Goal: Transaction & Acquisition: Purchase product/service

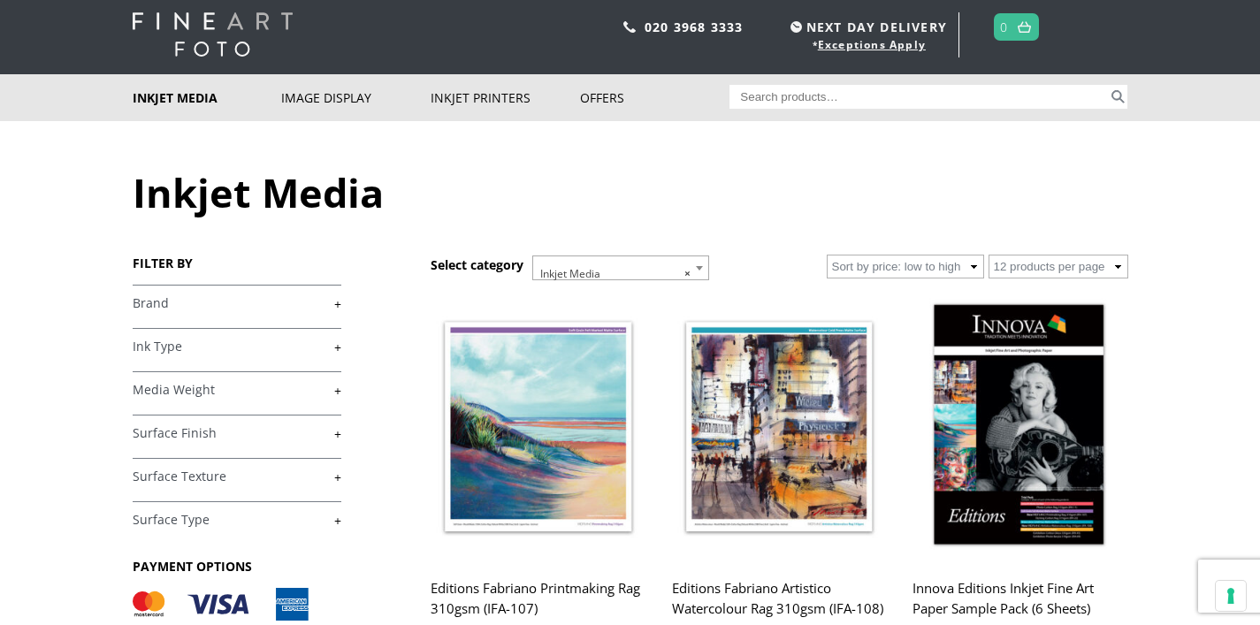
click at [165, 306] on link "+" at bounding box center [237, 303] width 209 height 17
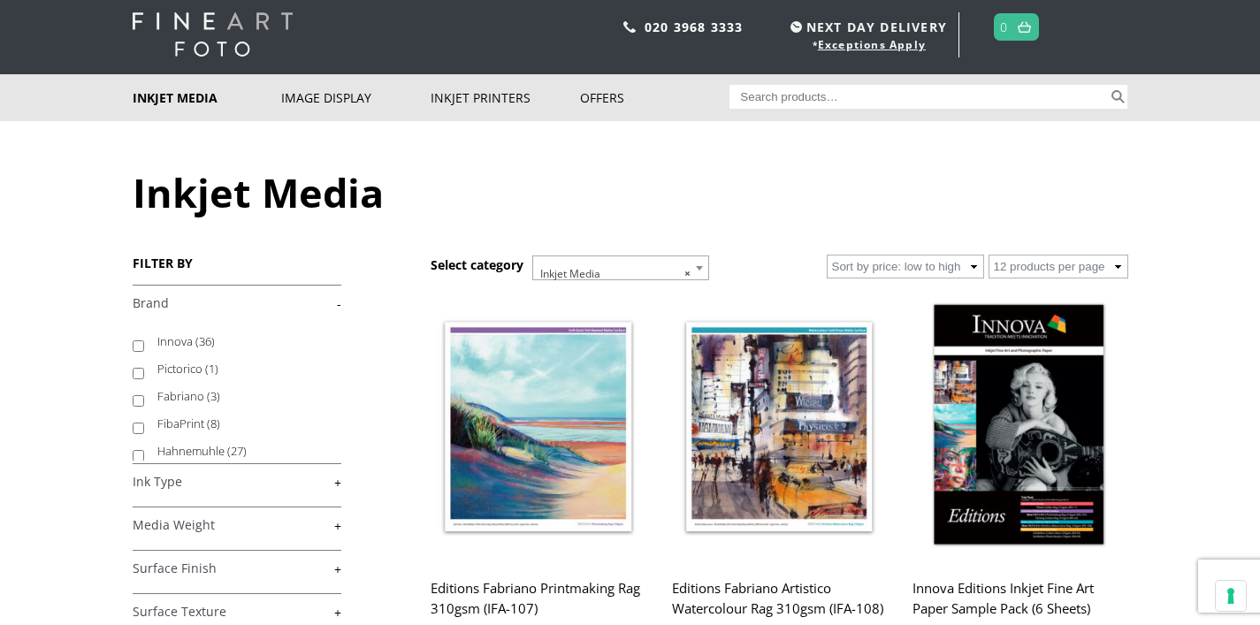
click at [137, 345] on input "Innova (36)" at bounding box center [138, 345] width 11 height 11
checkbox input "true"
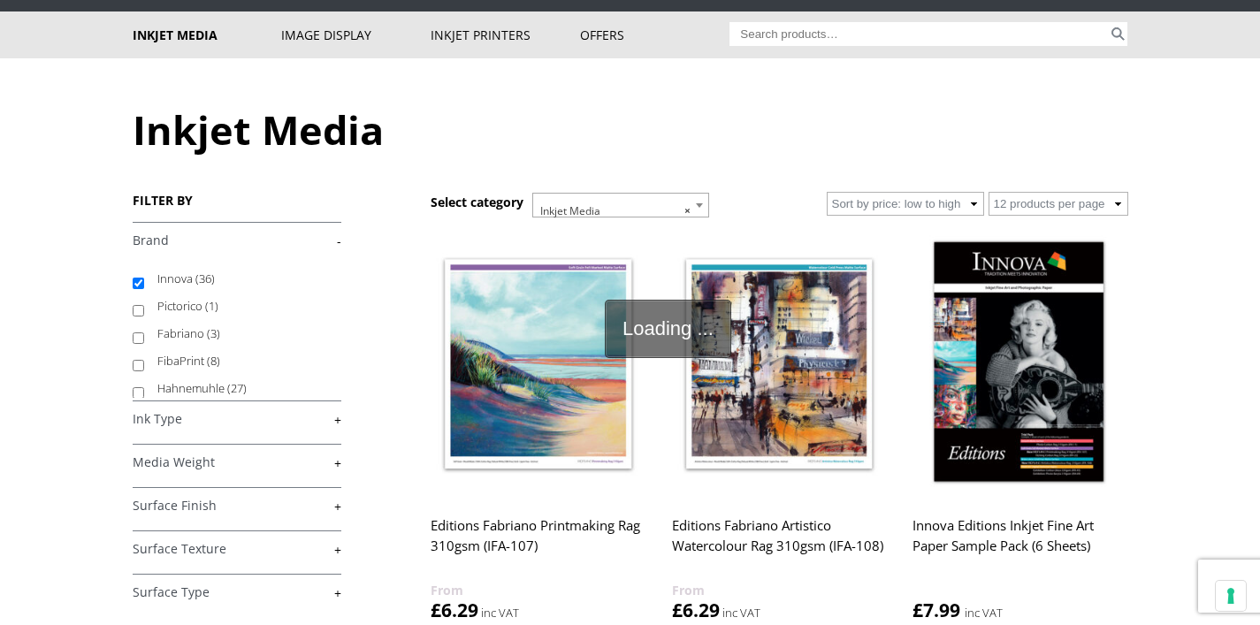
scroll to position [328, 0]
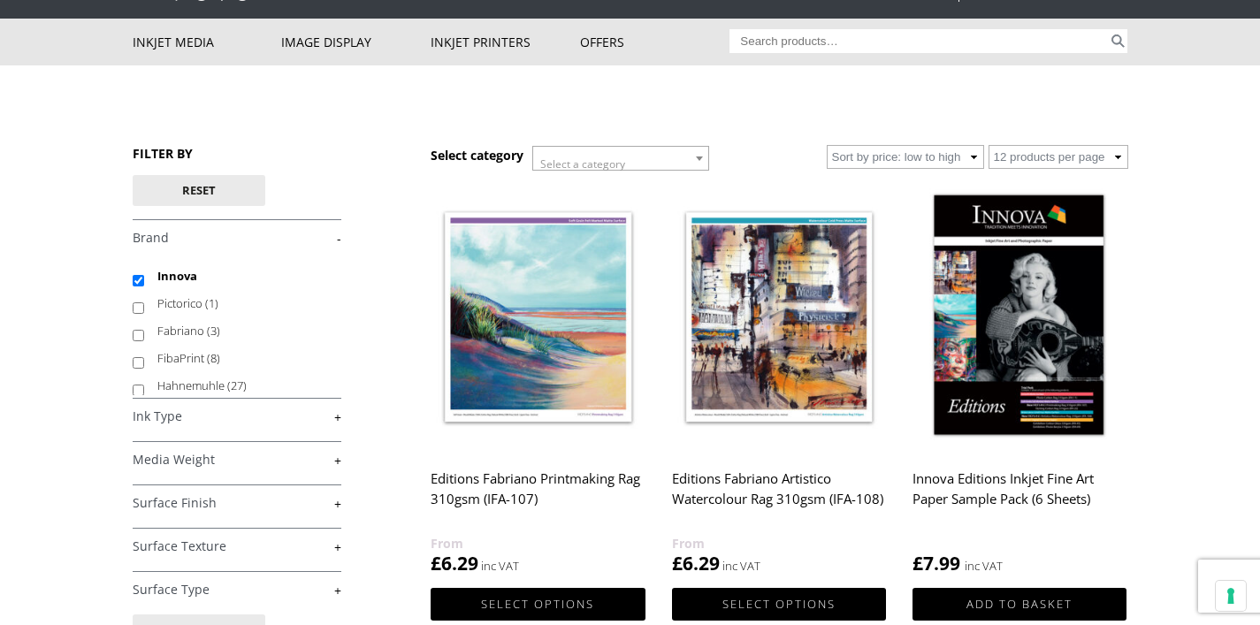
scroll to position [103, 0]
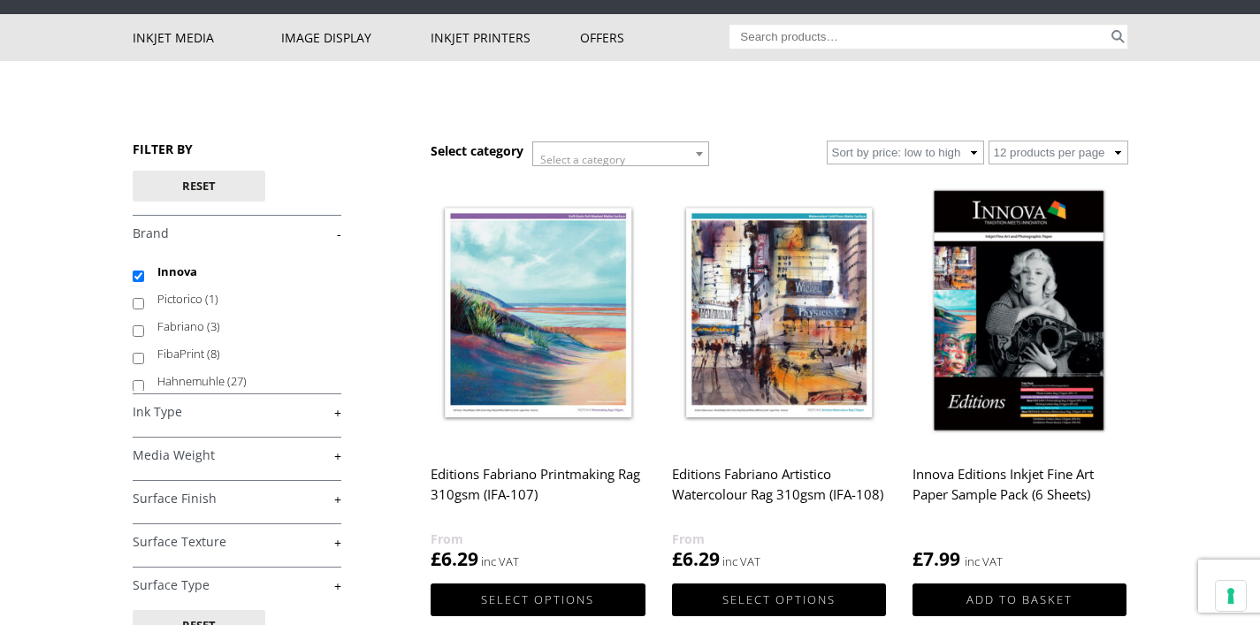
click at [869, 32] on input "Search for:" at bounding box center [919, 37] width 379 height 24
type input "F"
type input "IFA-027"
click at [1108, 25] on button "Search" at bounding box center [1118, 37] width 20 height 24
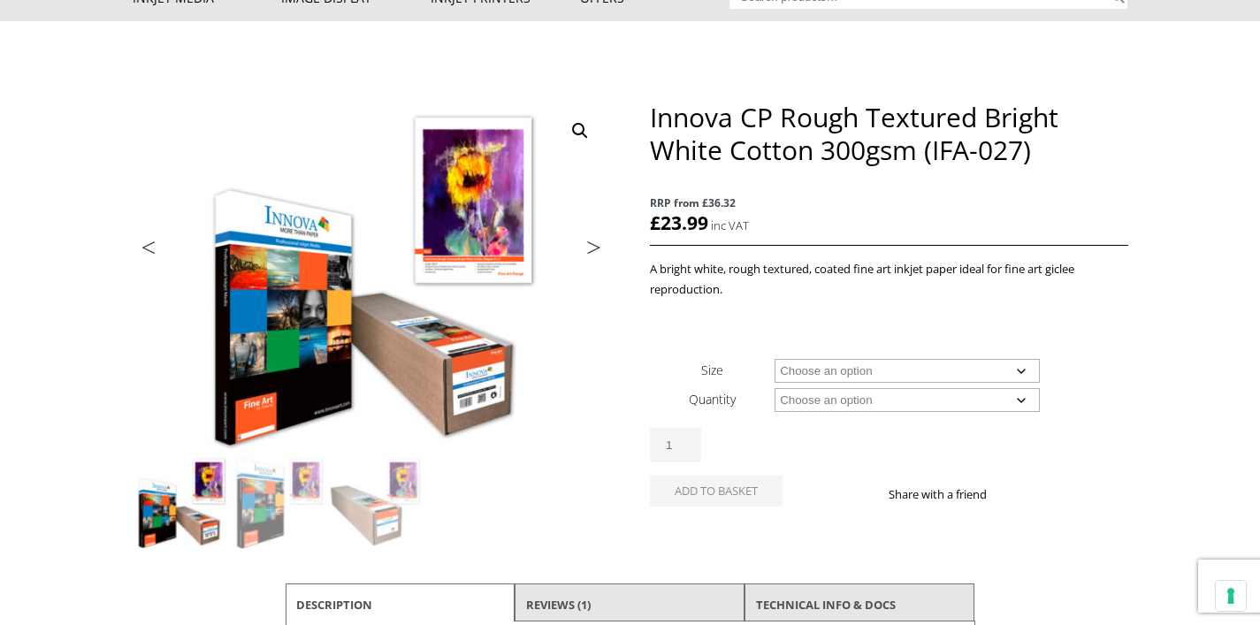
scroll to position [216, 0]
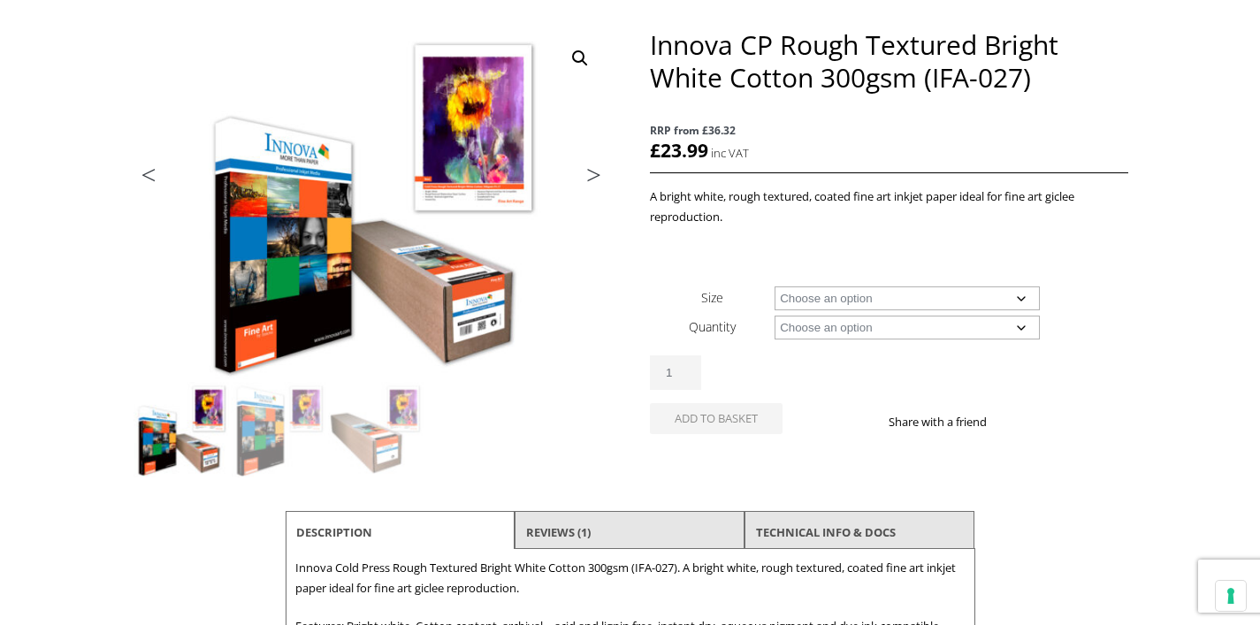
click at [1021, 302] on select "Choose an option A4 Sheet A3 Sheet A3+ Sheet A2 Sheet 17" Wide Roll 24" Wide Ro…" at bounding box center [907, 299] width 265 height 24
select select "a4-sheet"
click at [1018, 322] on select "Choose an option 25 Sheets" at bounding box center [907, 328] width 265 height 24
select select "25-sheets"
select select "a4-sheet"
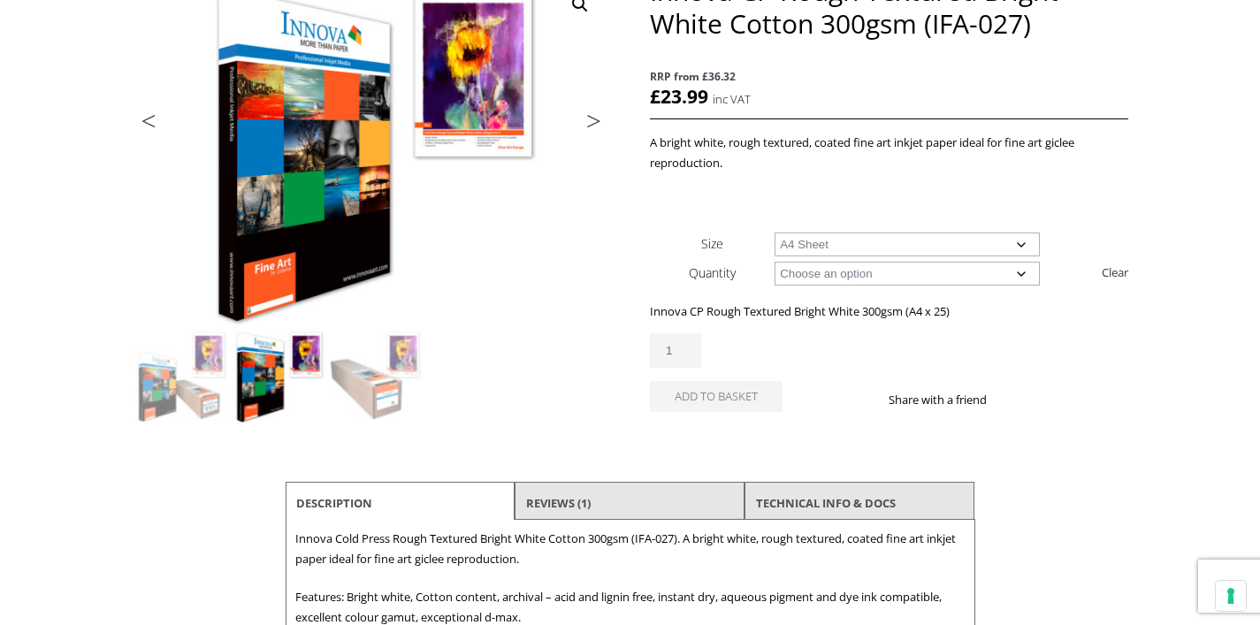
scroll to position [0, 0]
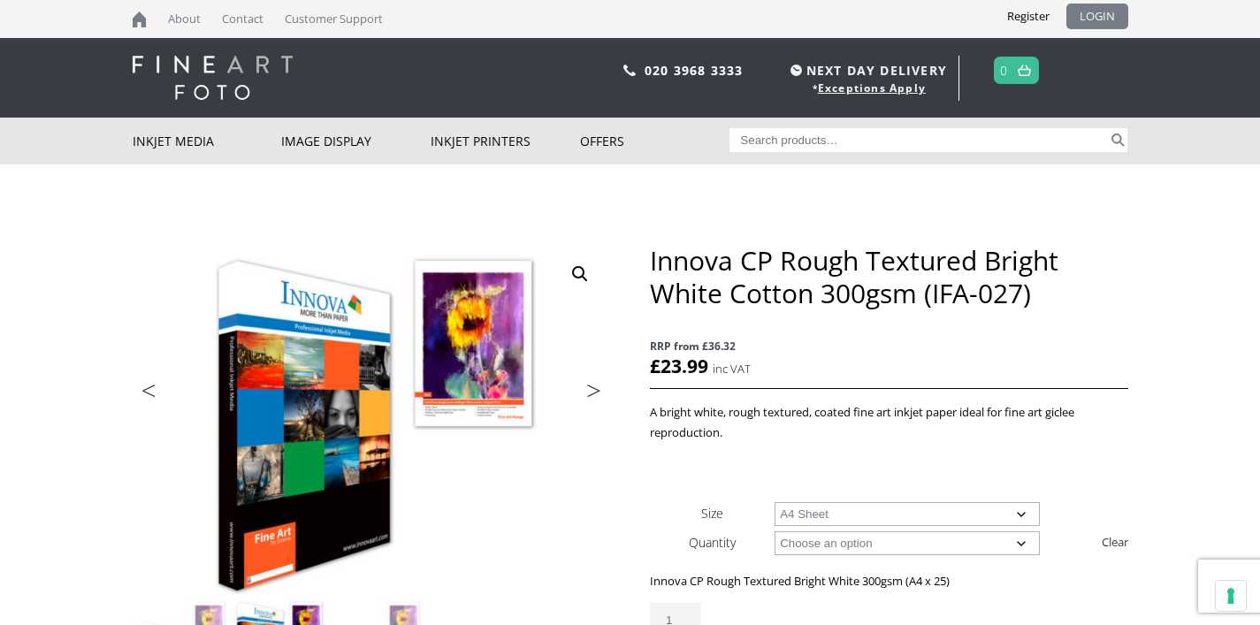
click at [1108, 18] on link "LOGIN" at bounding box center [1098, 17] width 62 height 26
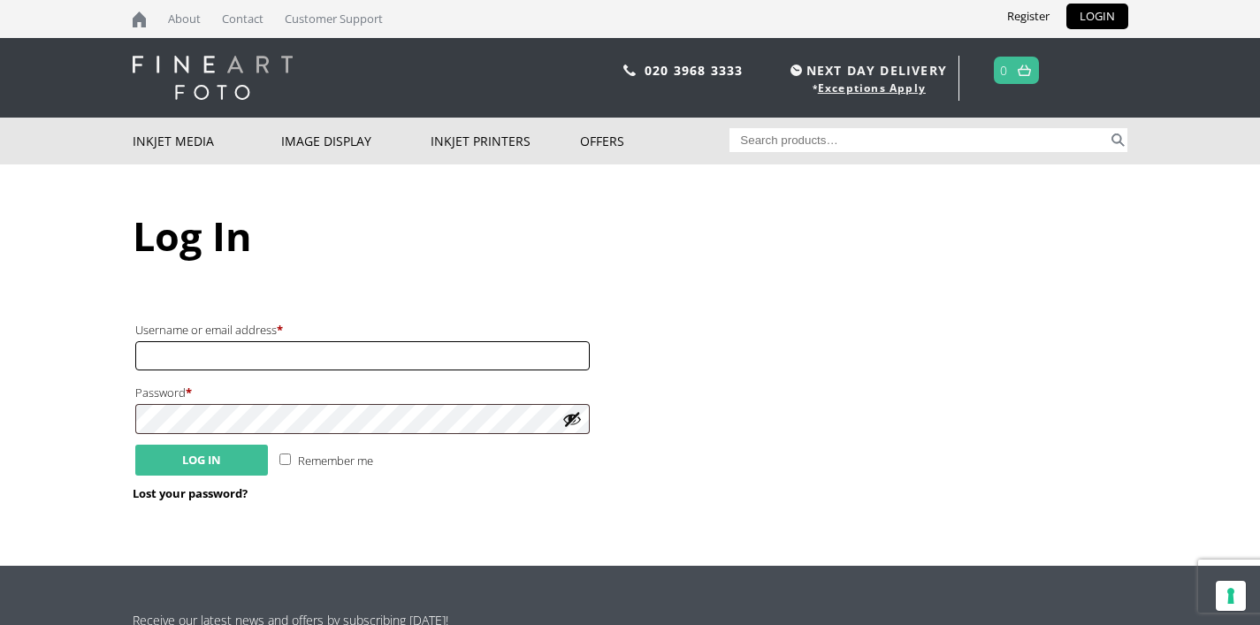
type input "rebeccajc@sky.com"
click at [200, 458] on button "Log in" at bounding box center [201, 460] width 133 height 31
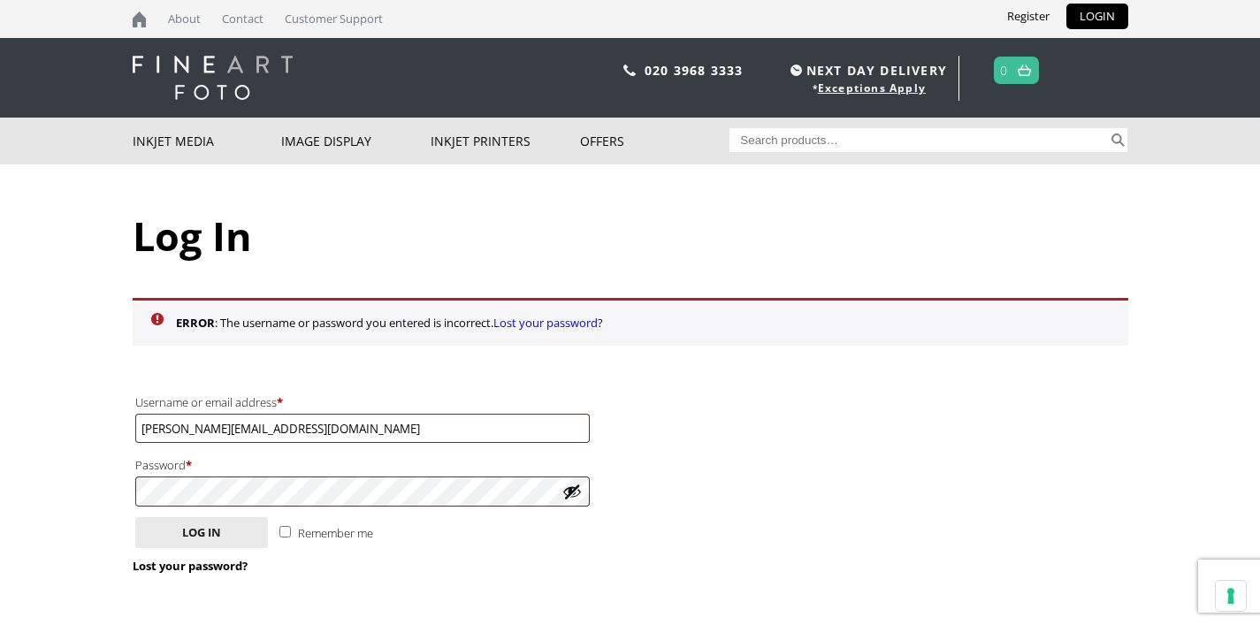
click at [577, 484] on button "Show password" at bounding box center [571, 491] width 19 height 19
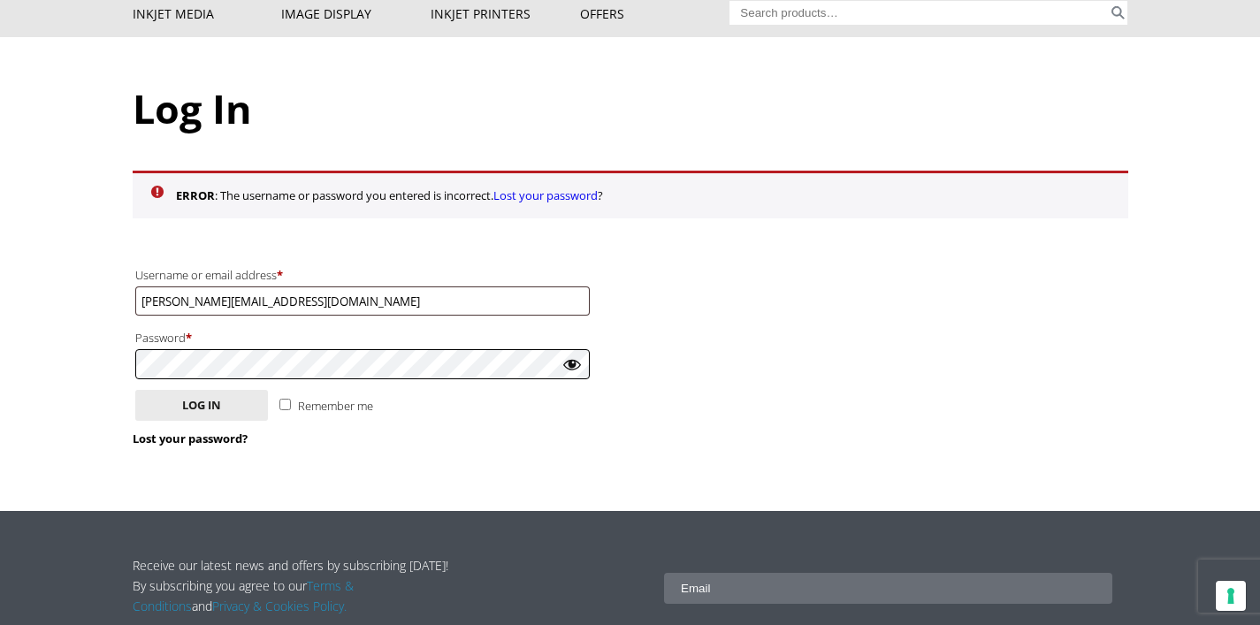
scroll to position [127, 0]
click at [461, 466] on div "Log In ERROR : The username or password you entered is incorrect. Lost your pas…" at bounding box center [631, 274] width 996 height 474
click at [189, 438] on link "Lost your password?" at bounding box center [190, 439] width 115 height 16
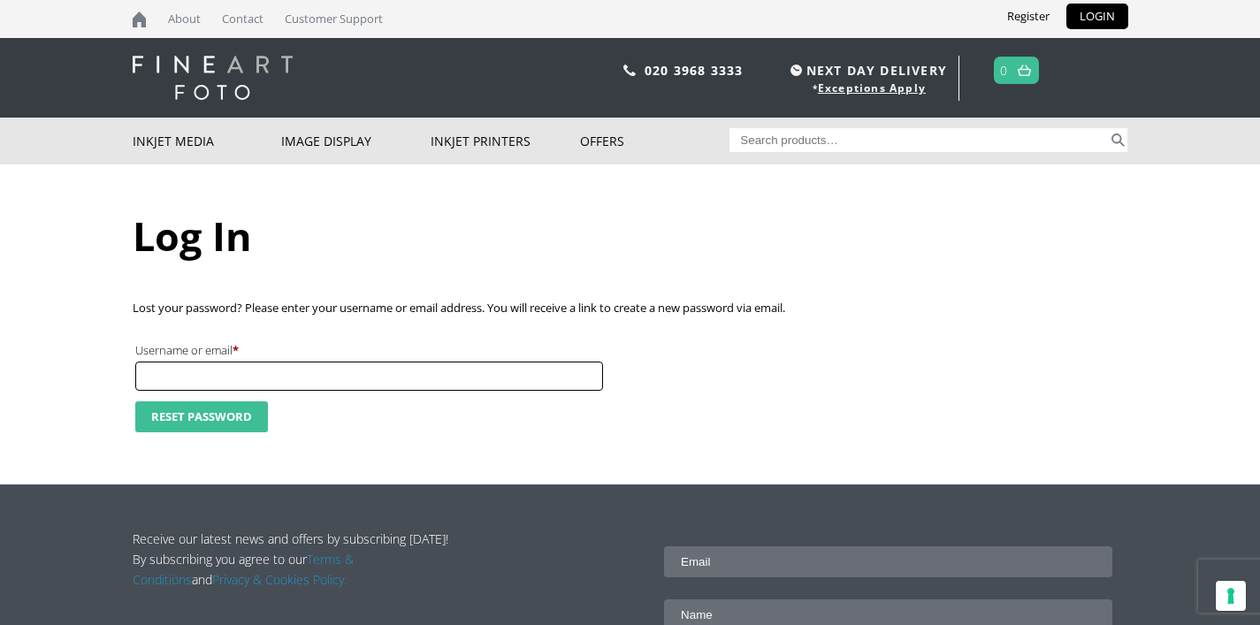
type input "rebeccajc@sky.com"
click at [218, 413] on button "Reset password" at bounding box center [201, 417] width 133 height 31
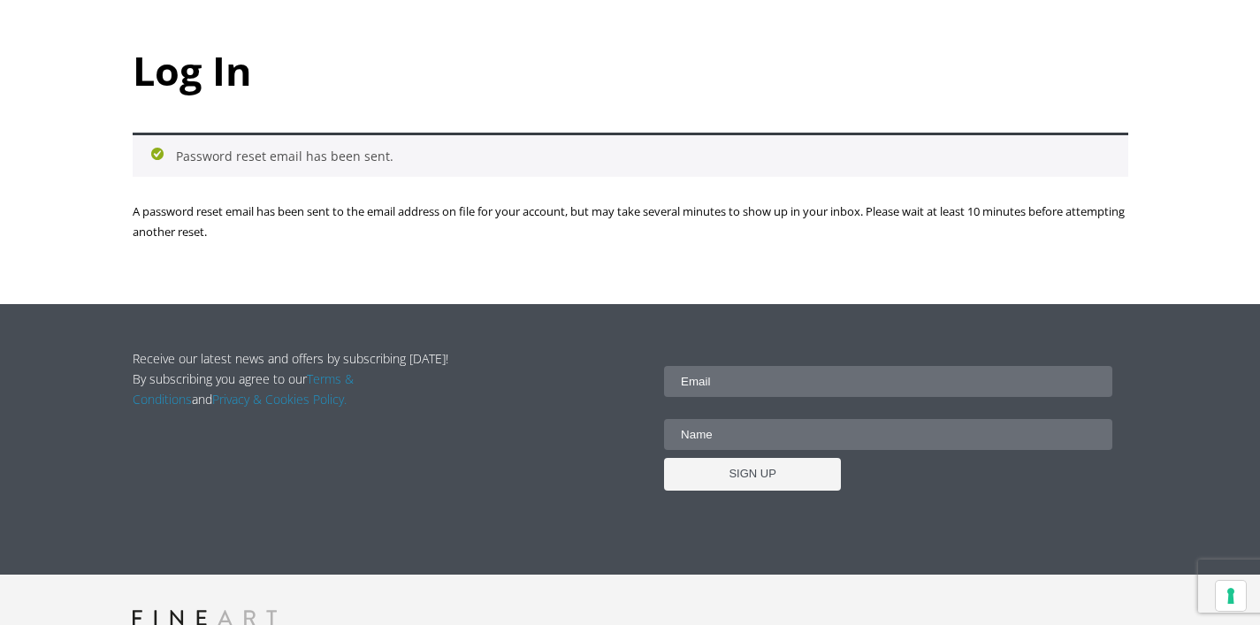
scroll to position [348, 0]
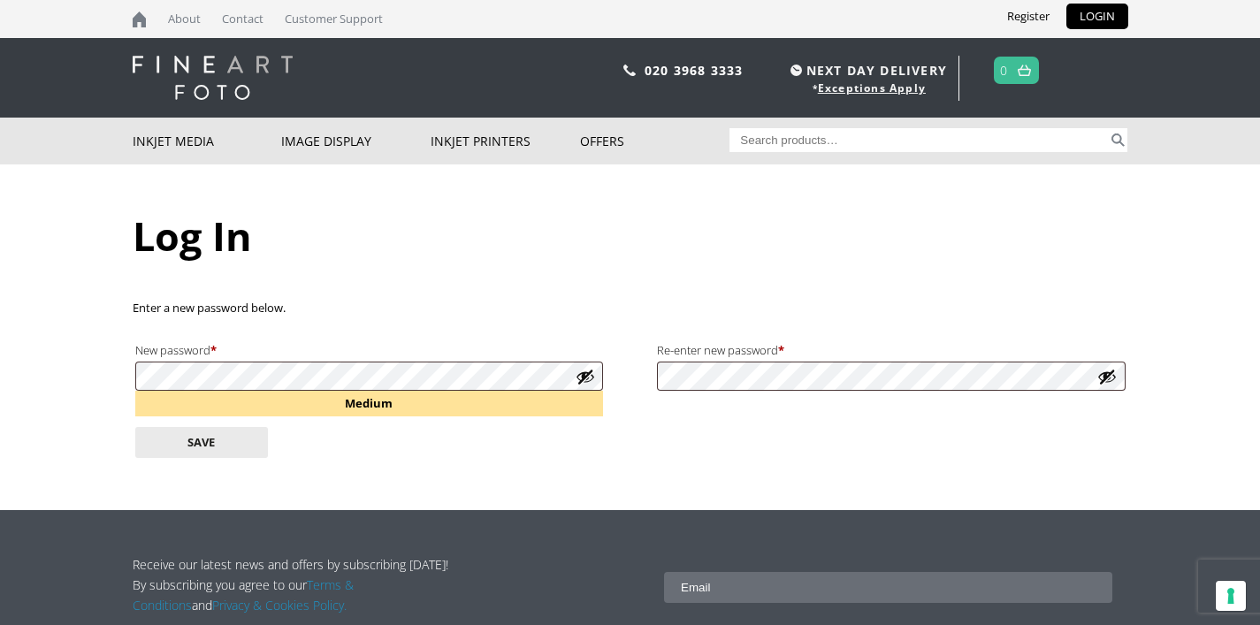
click at [587, 371] on button "Show password" at bounding box center [585, 376] width 19 height 19
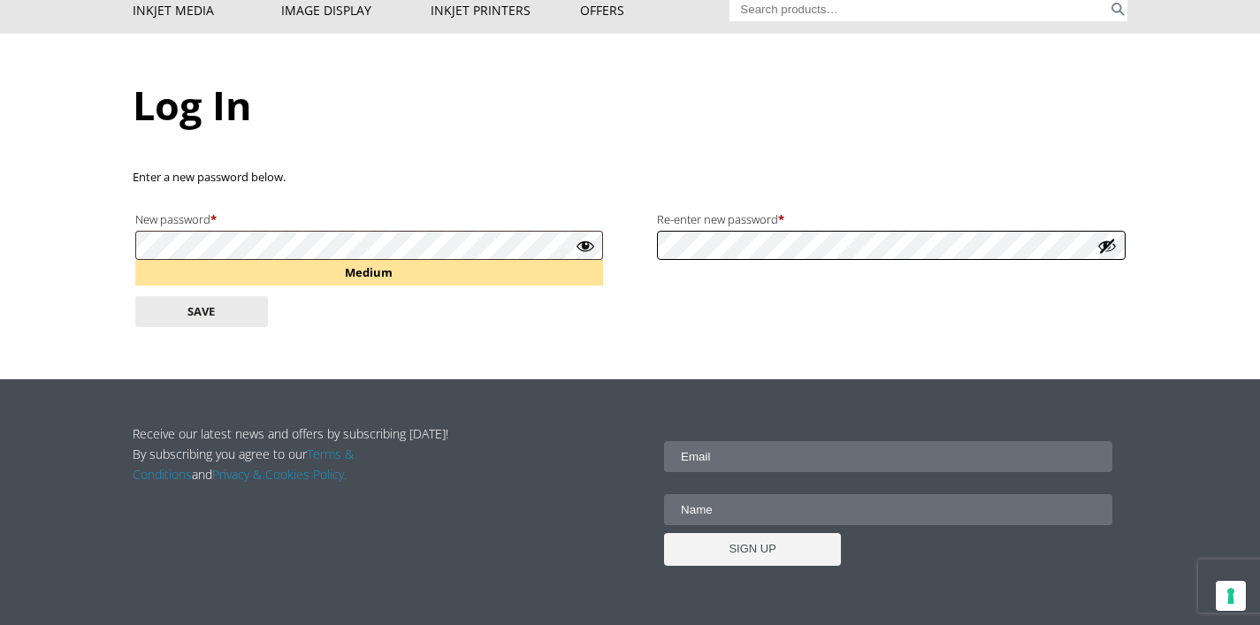
scroll to position [133, 0]
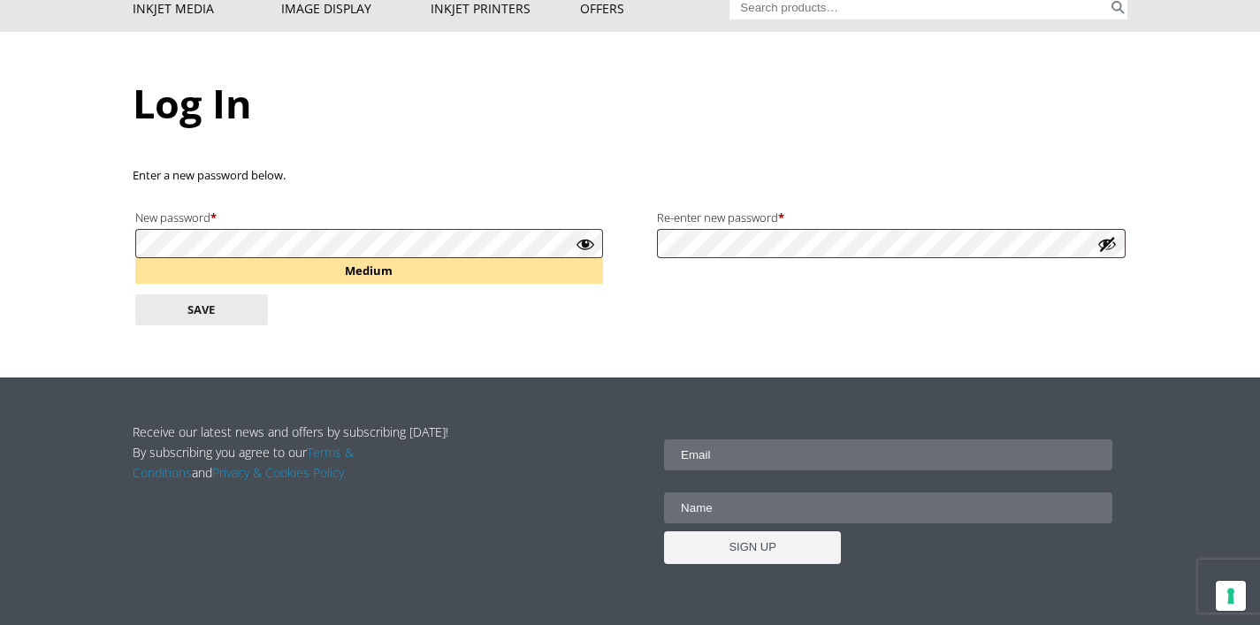
click at [1110, 240] on button "Show password" at bounding box center [1107, 243] width 19 height 19
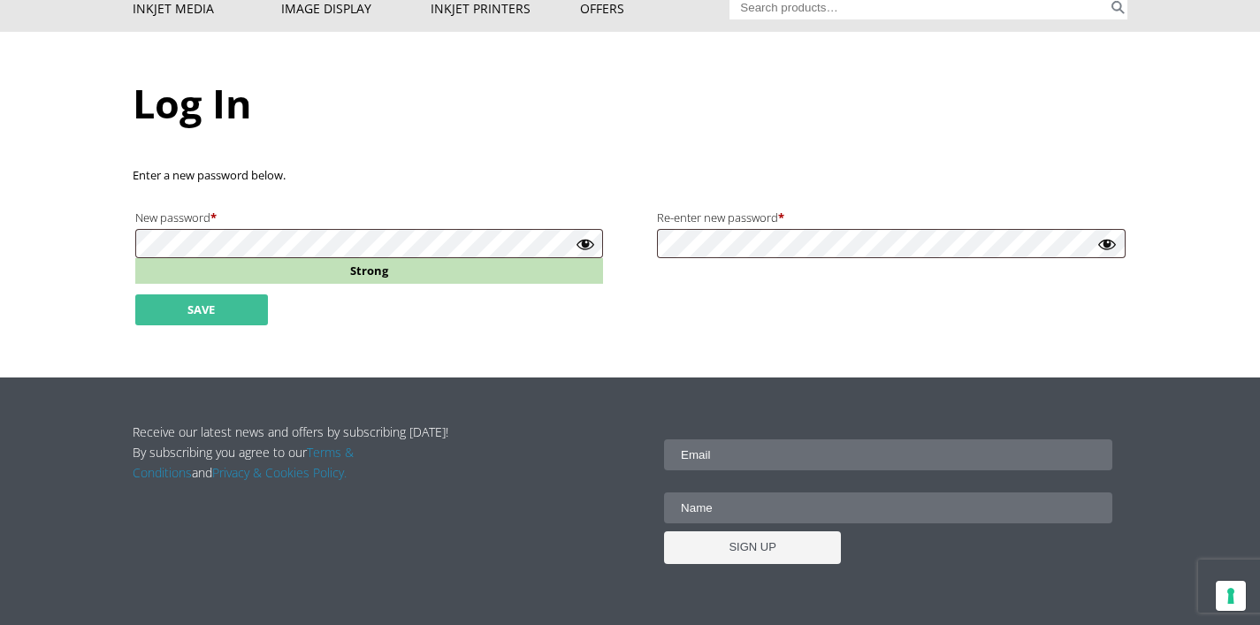
click at [209, 310] on button "Save" at bounding box center [201, 309] width 133 height 31
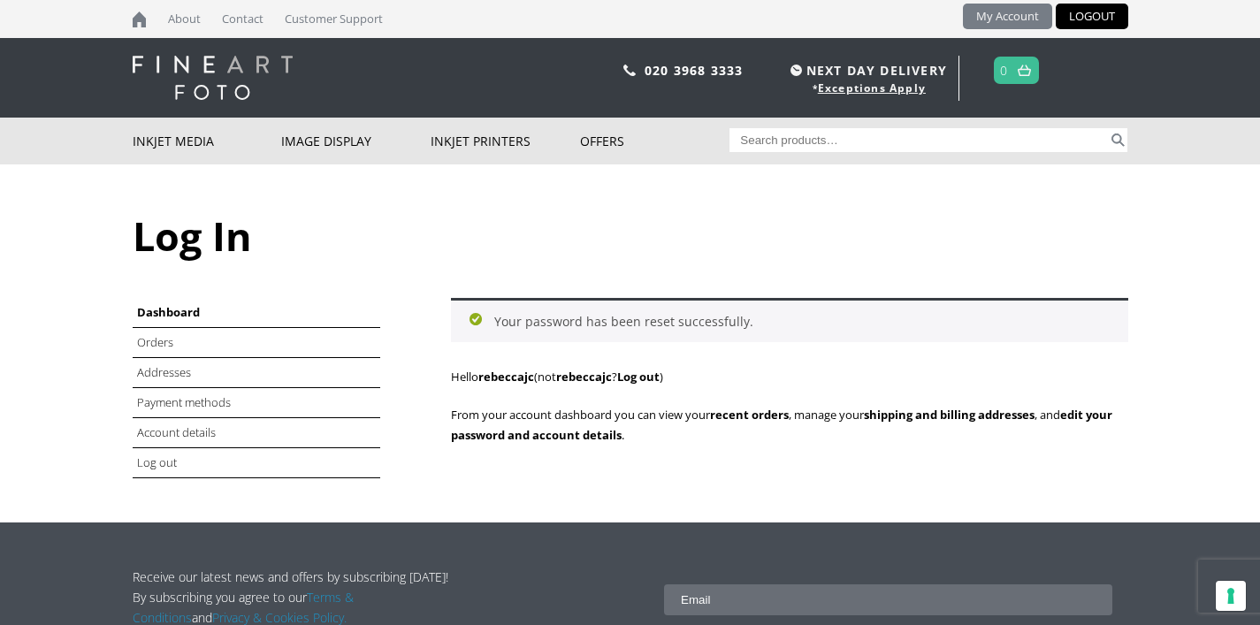
click at [995, 10] on link "My Account" at bounding box center [1007, 17] width 89 height 26
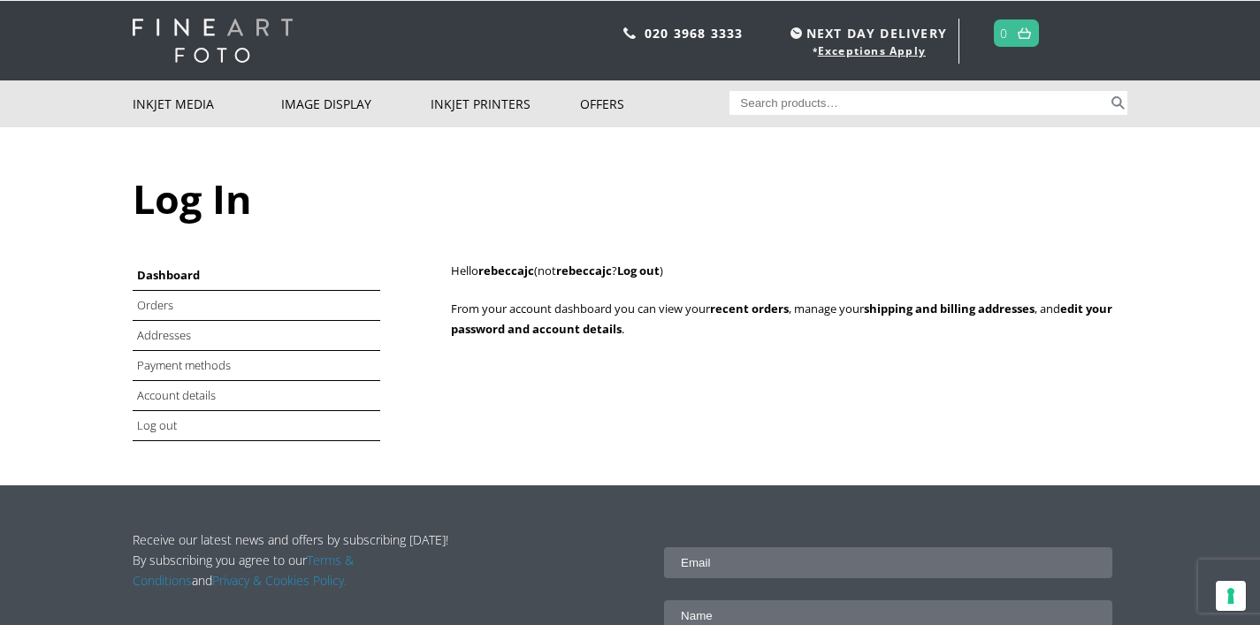
scroll to position [37, 0]
click at [159, 298] on link "Orders" at bounding box center [156, 305] width 39 height 16
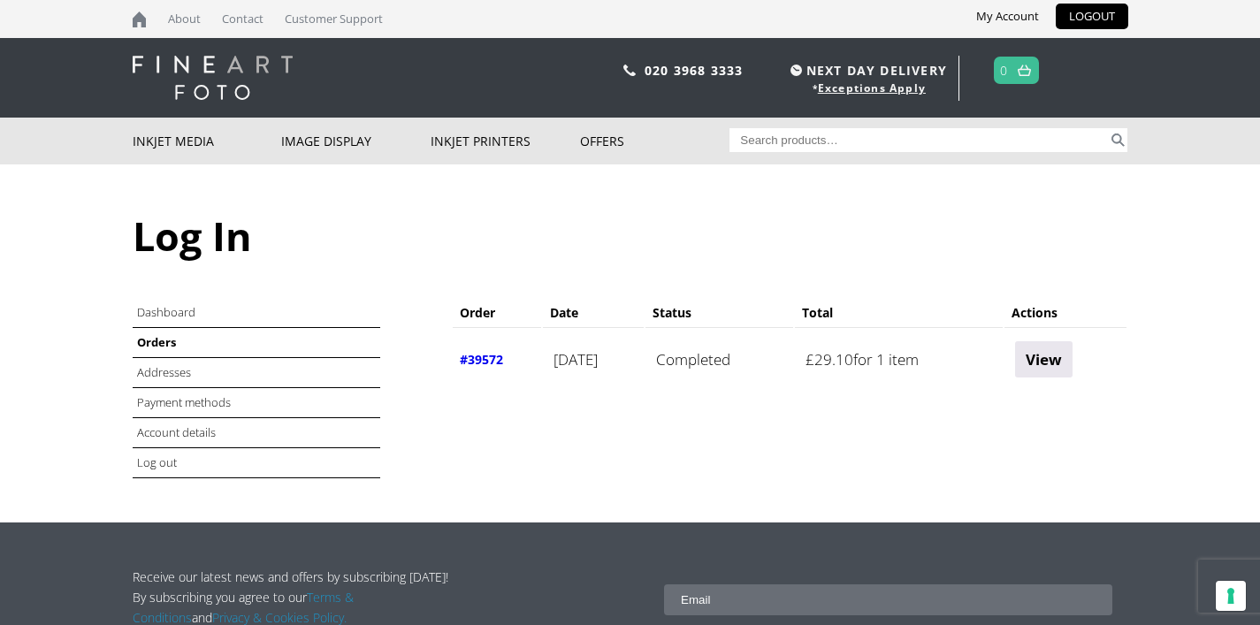
click at [832, 145] on input "Search for:" at bounding box center [919, 140] width 379 height 24
type input "i"
type input "1"
type input "IFA-027"
click at [1118, 134] on button "Search" at bounding box center [1118, 140] width 20 height 24
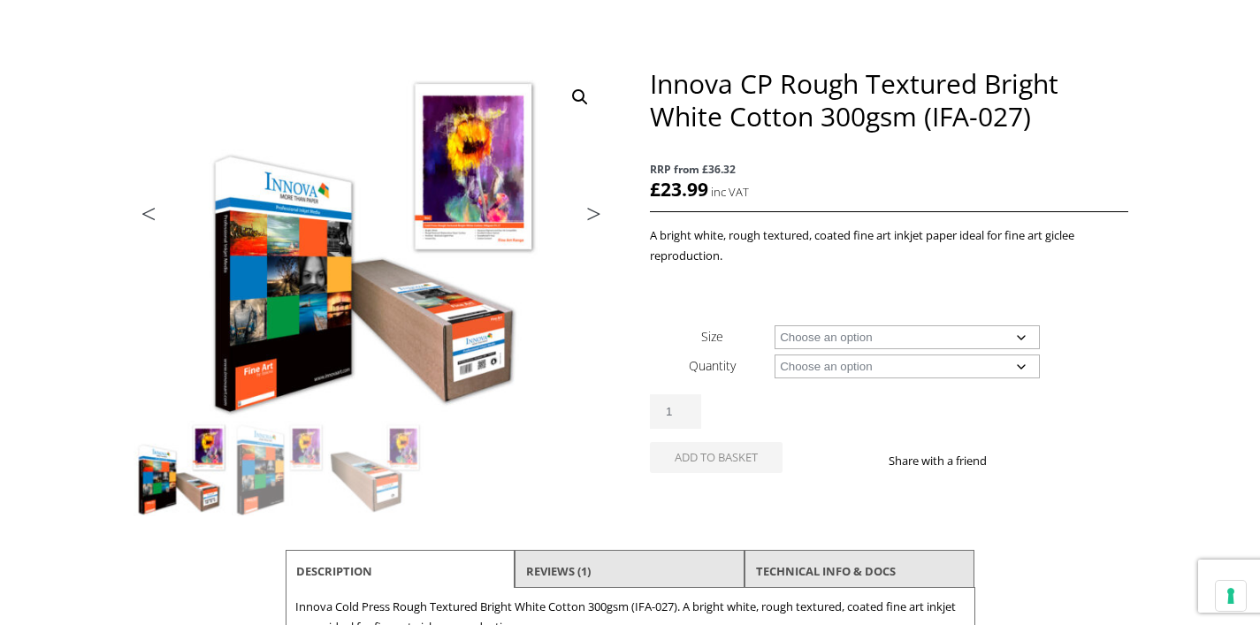
scroll to position [179, 0]
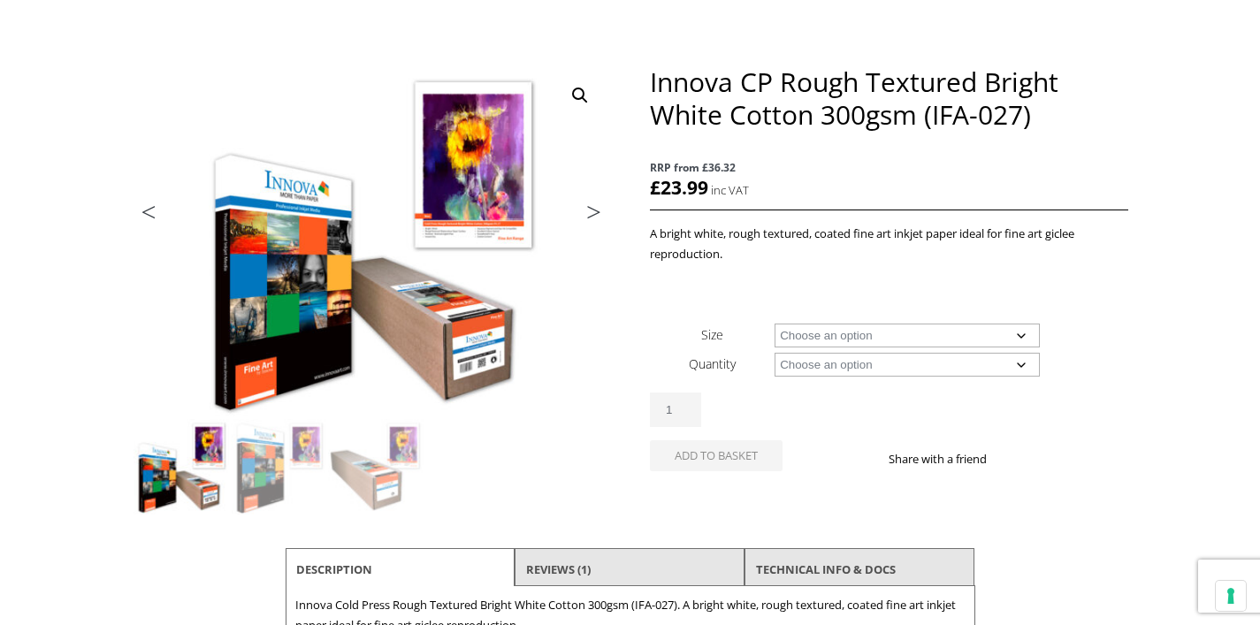
click at [1020, 334] on select "Choose an option A4 Sheet A3 Sheet A3+ Sheet A2 Sheet 17" Wide Roll 24" Wide Ro…" at bounding box center [907, 336] width 265 height 24
select select "a4-sheet"
click at [1021, 363] on select "Choose an option 25 Sheets" at bounding box center [907, 365] width 265 height 24
select select "25-sheets"
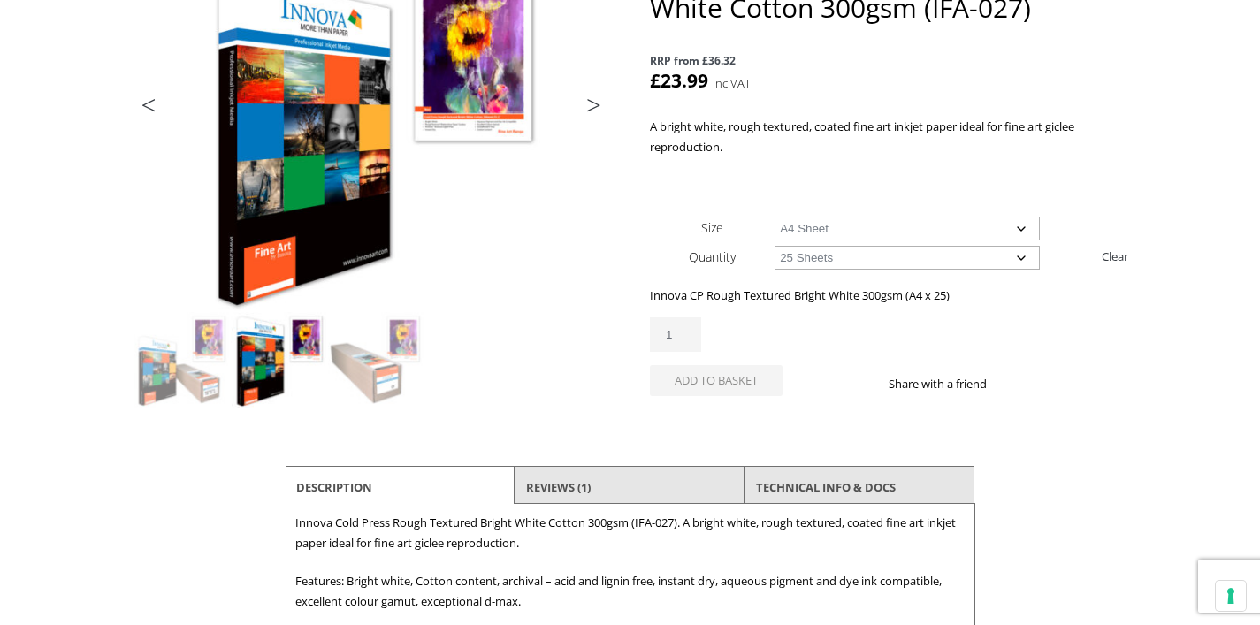
scroll to position [287, 0]
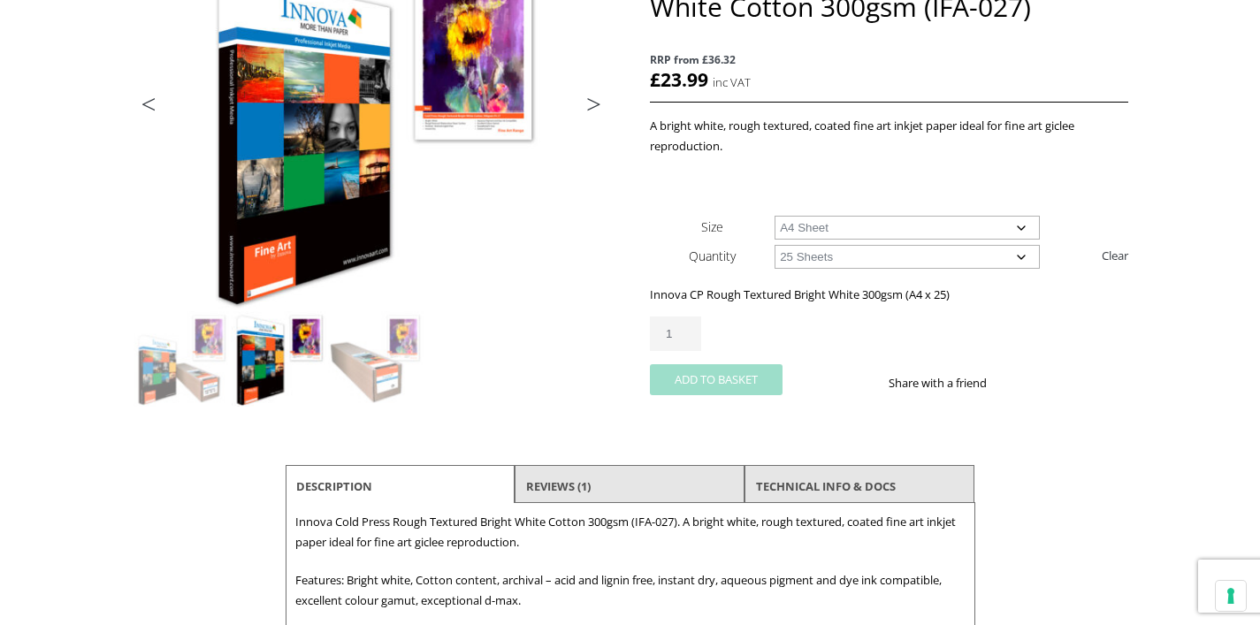
click at [749, 376] on button "Add to basket" at bounding box center [716, 379] width 133 height 31
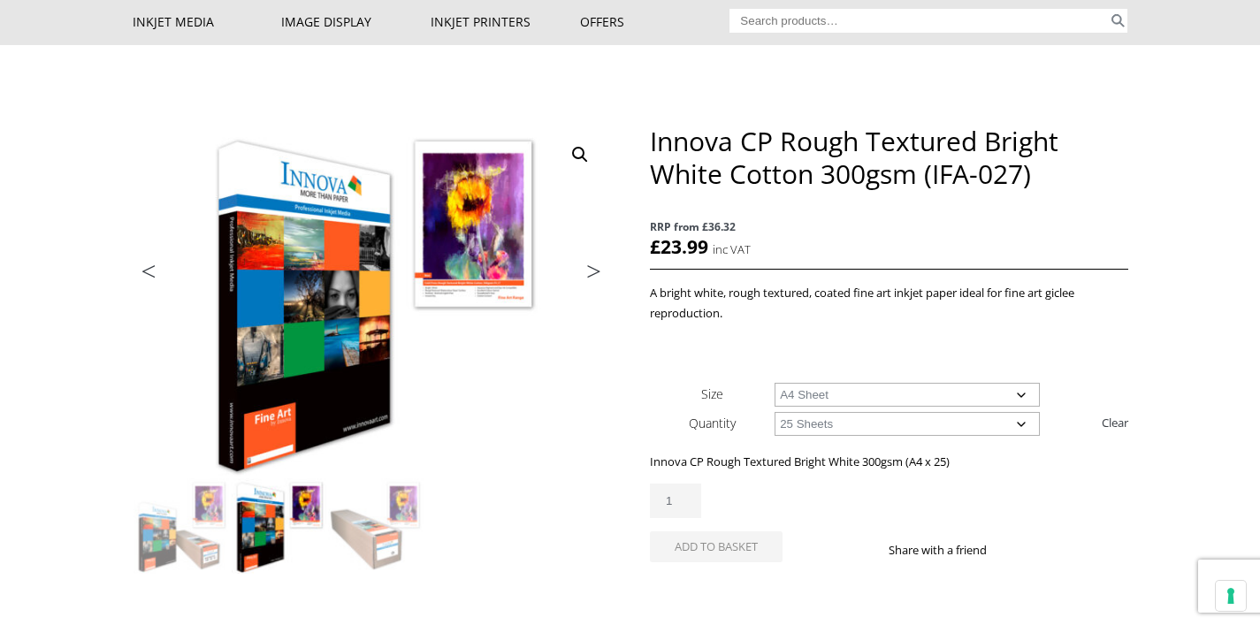
scroll to position [122, 0]
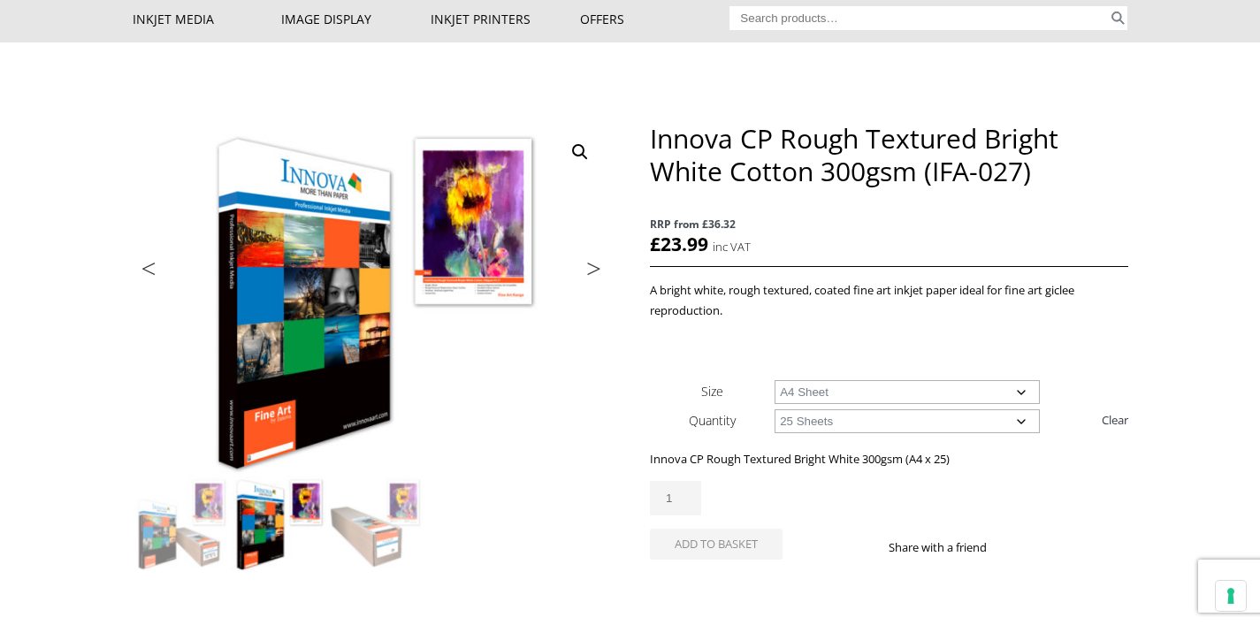
click at [1021, 391] on select "Choose an option A4 Sheet A3 Sheet A3+ Sheet A2 Sheet" at bounding box center [907, 392] width 265 height 24
select select "a3-sheet"
click at [1020, 420] on select "Choose an option 25 Sheets" at bounding box center [907, 421] width 265 height 24
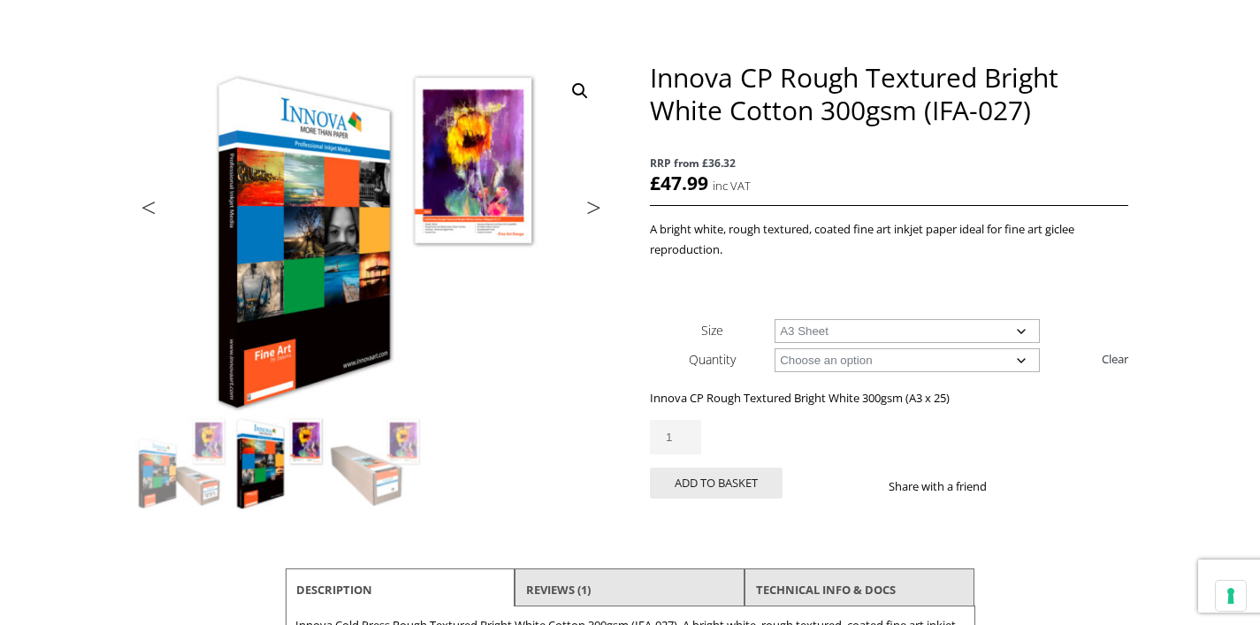
scroll to position [216, 0]
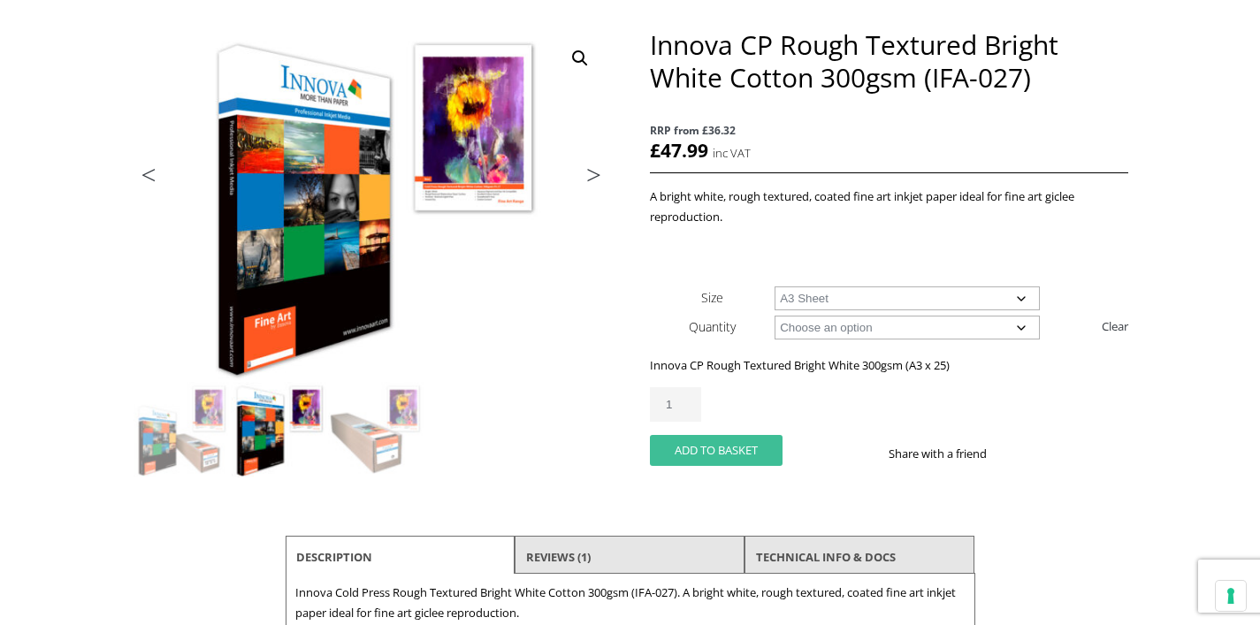
click at [705, 450] on button "Add to basket" at bounding box center [716, 450] width 133 height 31
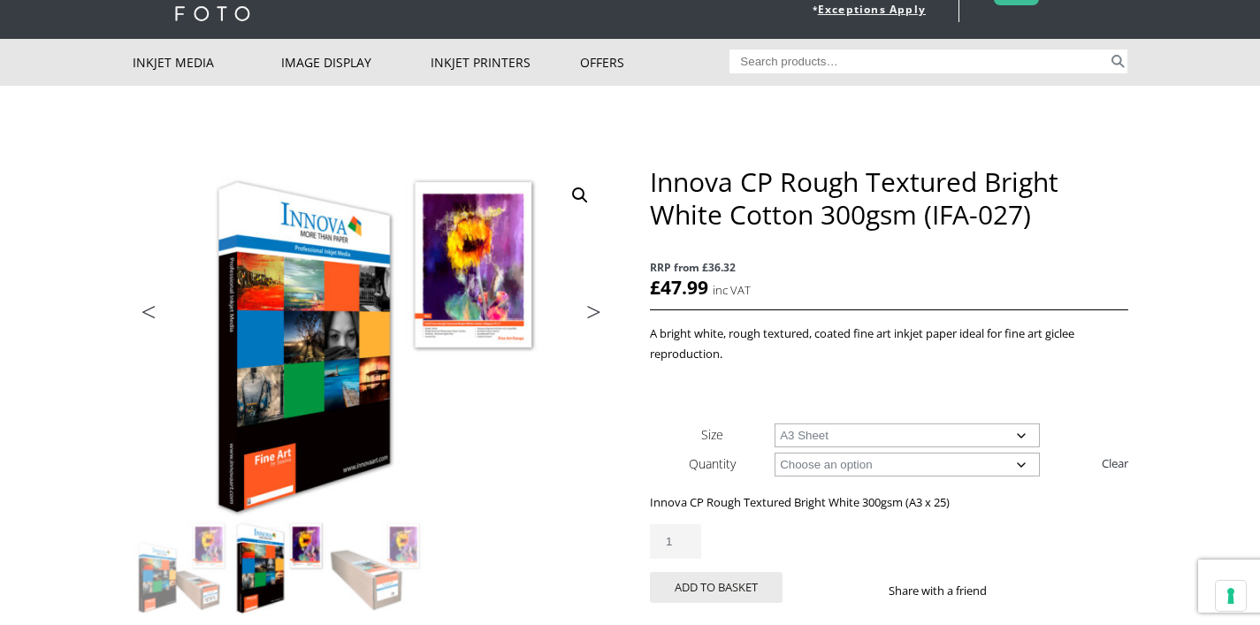
scroll to position [82, 0]
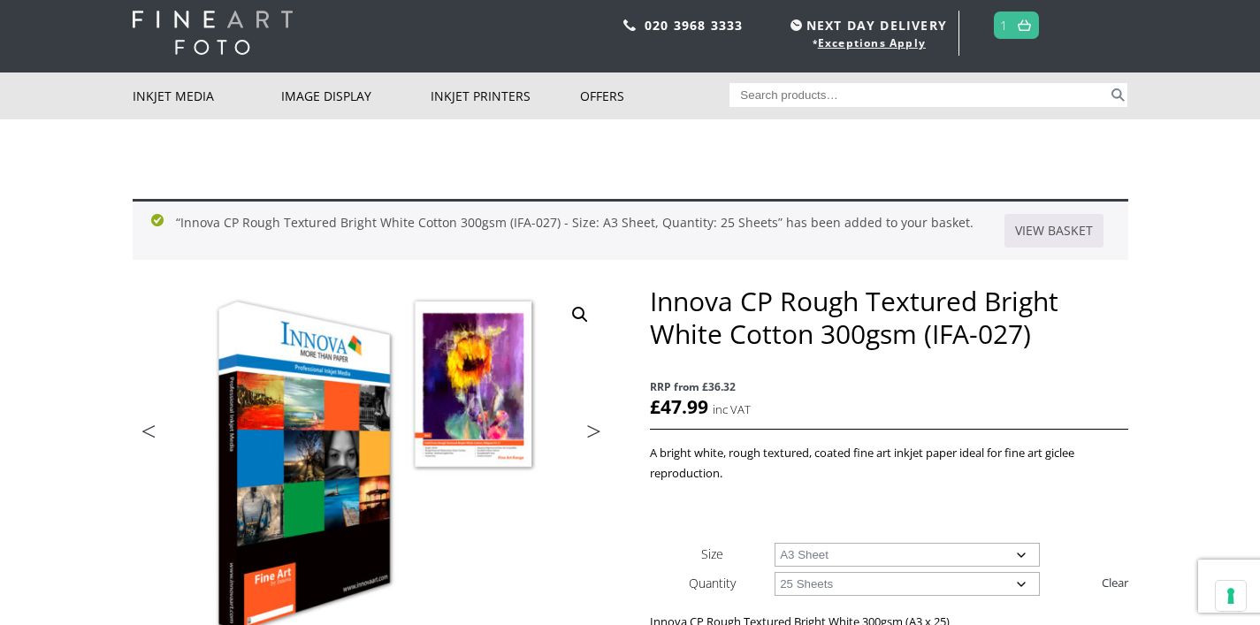
scroll to position [65, 0]
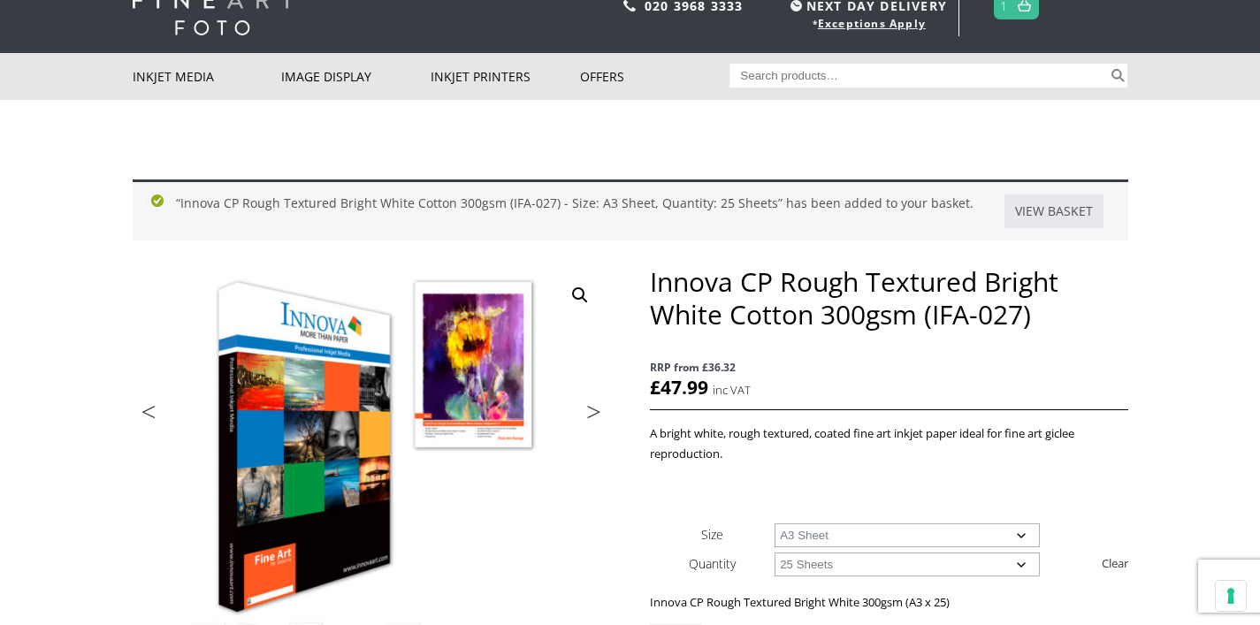
click at [1021, 534] on select "Choose an option A4 Sheet A3 Sheet A3+ Sheet A2 Sheet" at bounding box center [907, 536] width 265 height 24
click at [1019, 534] on select "Choose an option A4 Sheet A3 Sheet A3+ Sheet A2 Sheet" at bounding box center [907, 536] width 265 height 24
select select "a3-sheet"
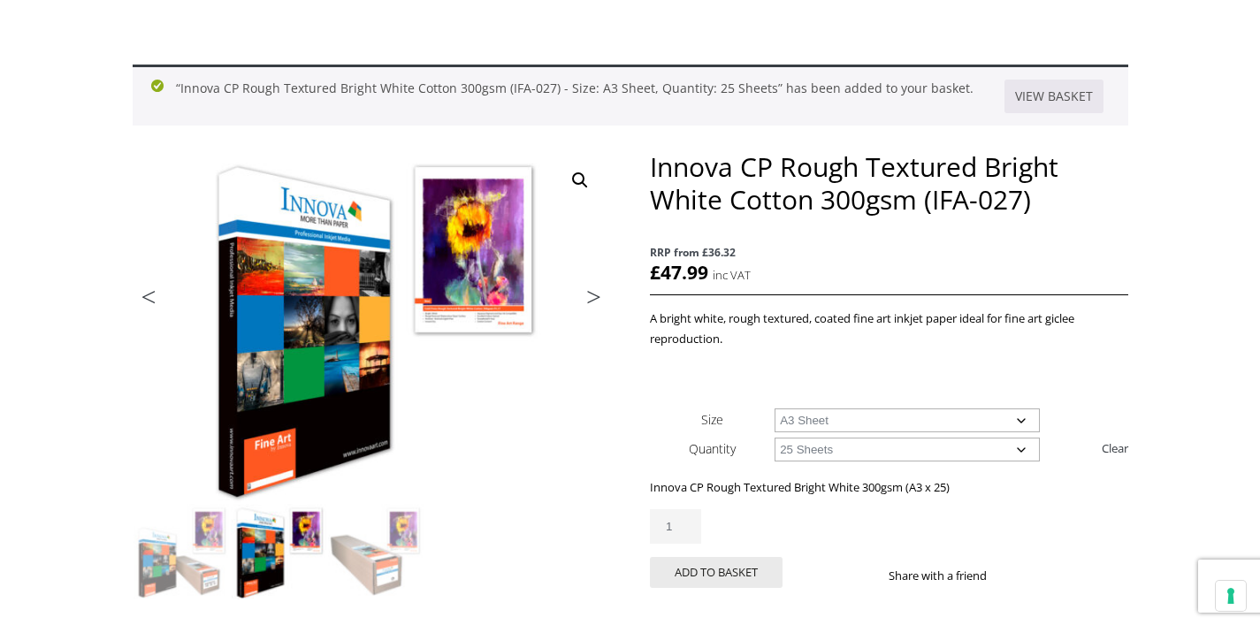
scroll to position [9, 0]
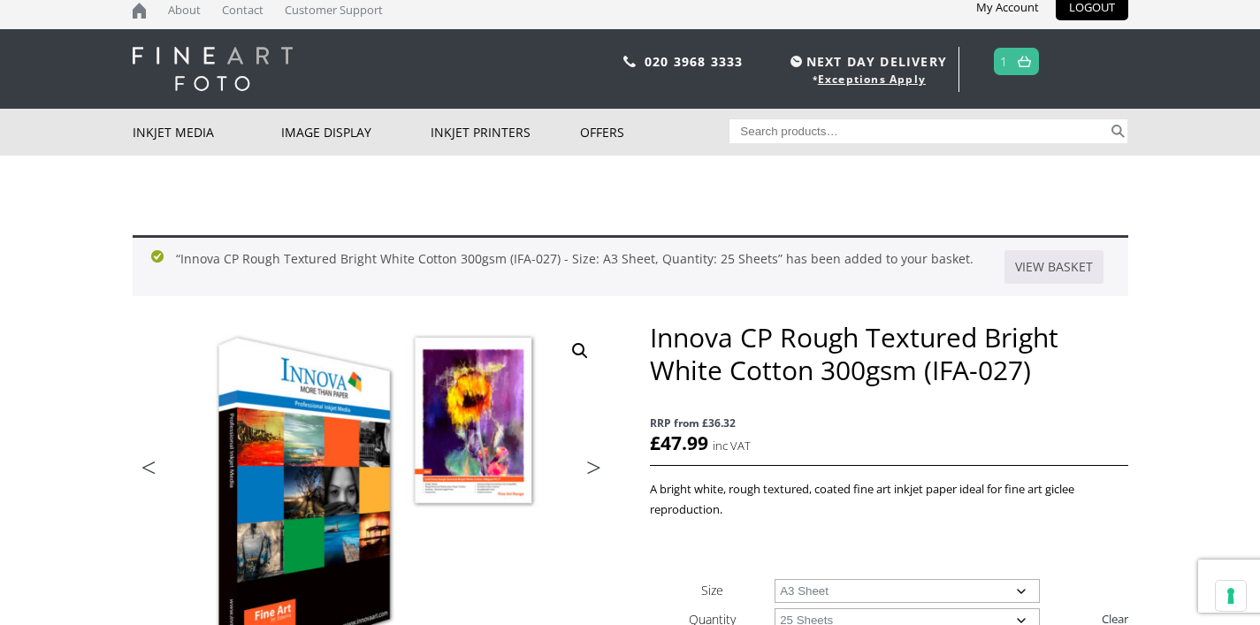
click at [1019, 61] on img at bounding box center [1024, 61] width 13 height 11
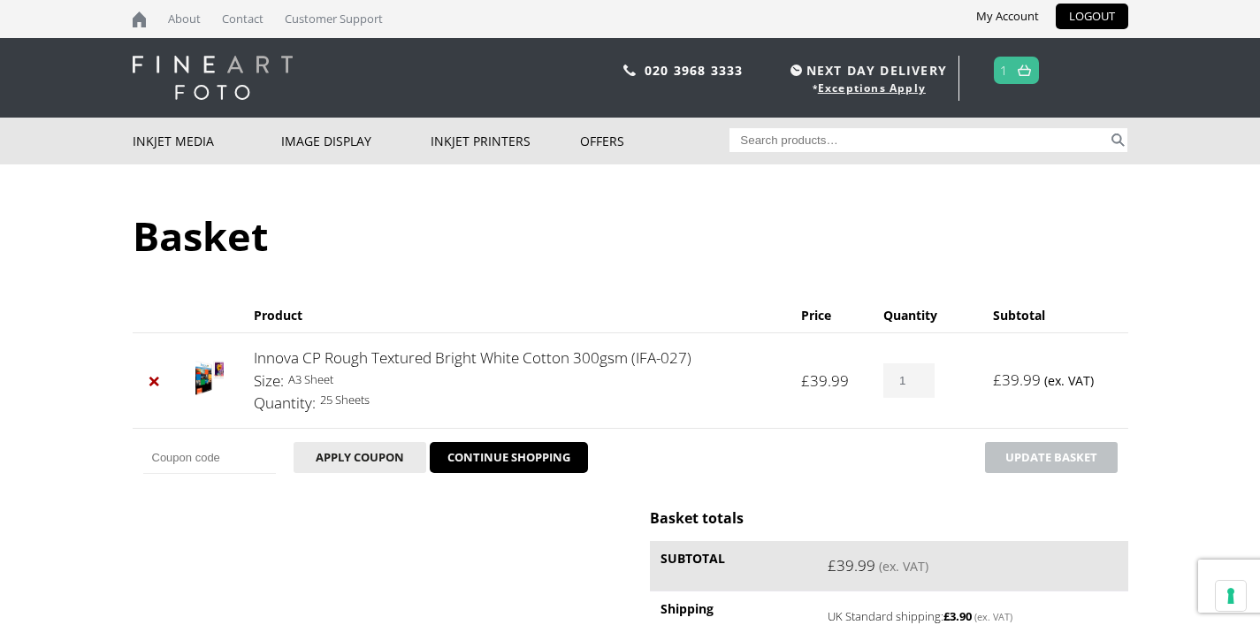
click at [239, 460] on input "Coupon:" at bounding box center [209, 458] width 133 height 32
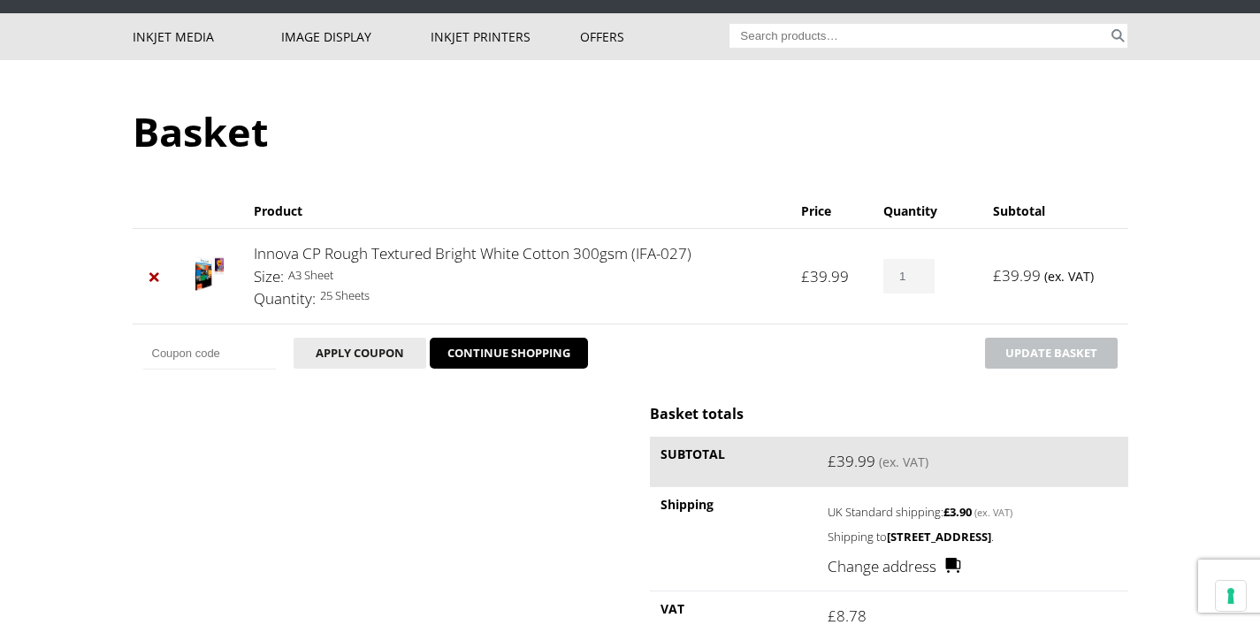
scroll to position [73, 0]
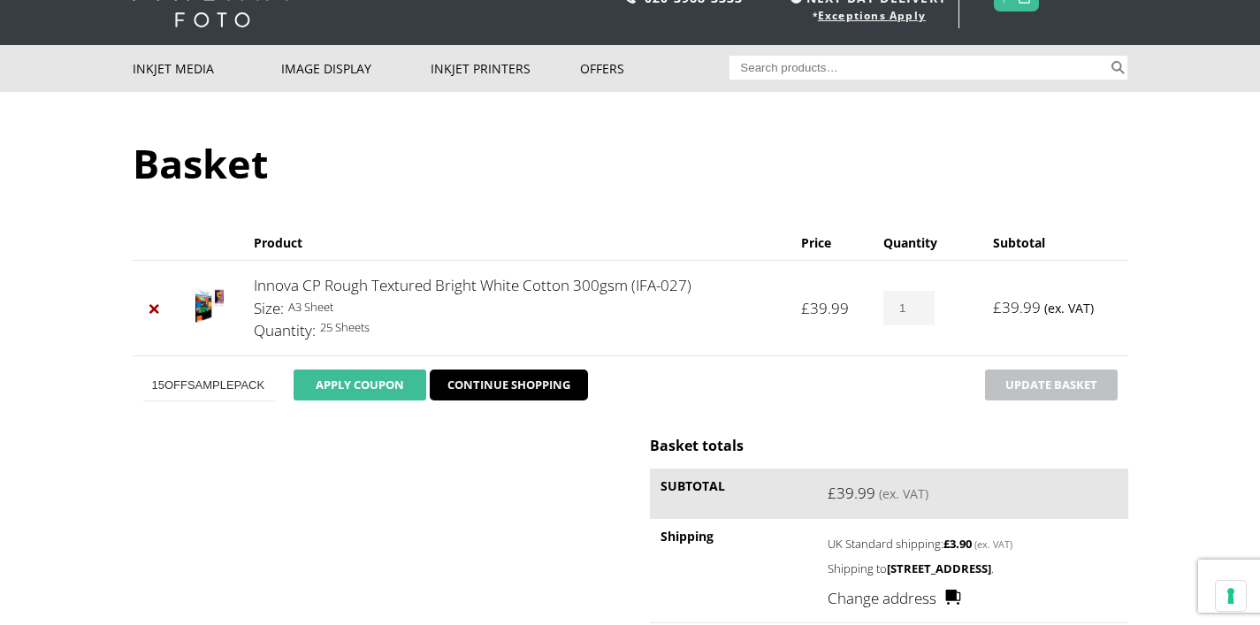
type input "15OFFSAMPLEPACK"
click at [392, 384] on button "Apply coupon" at bounding box center [360, 385] width 133 height 31
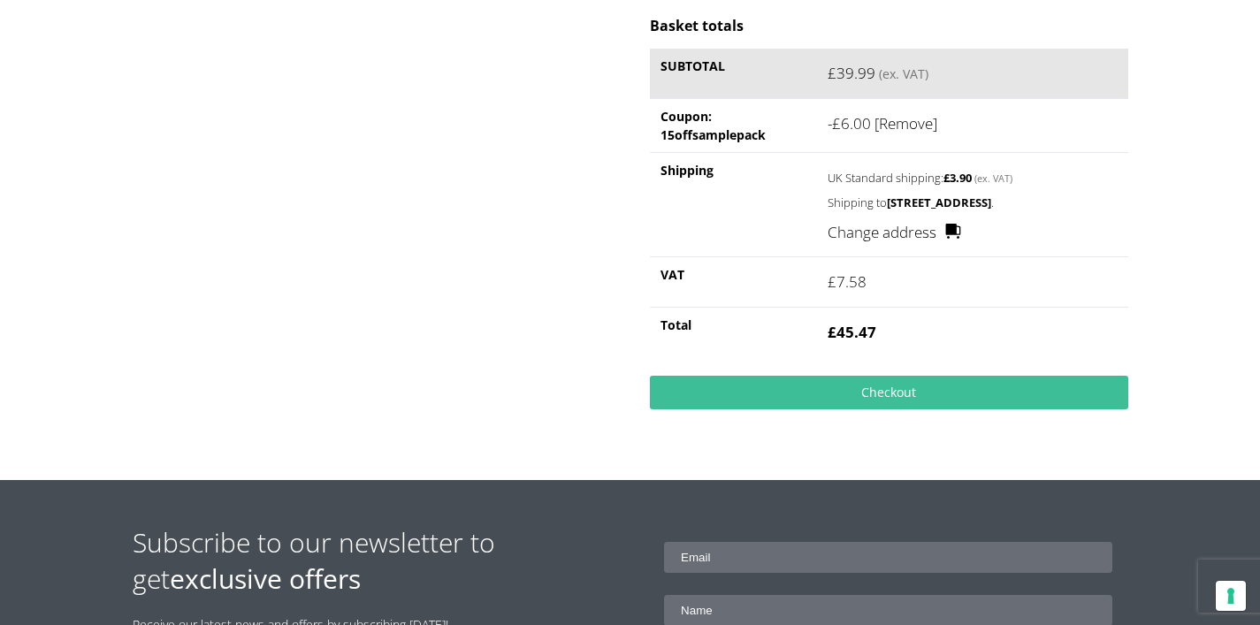
scroll to position [566, 0]
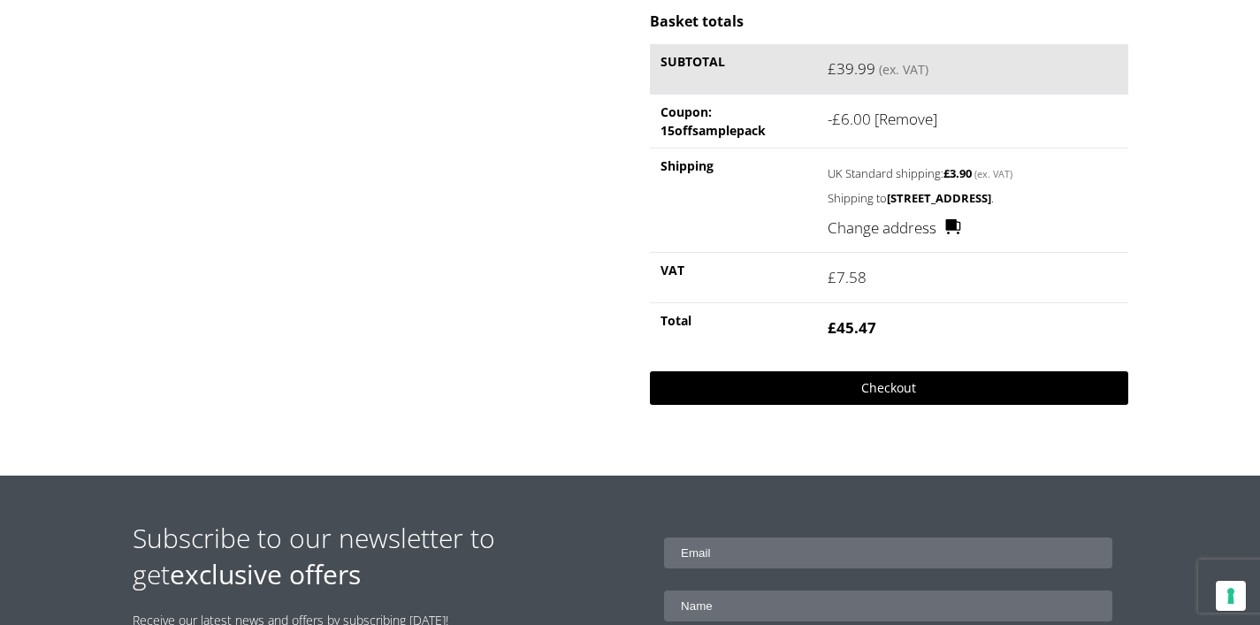
click at [892, 405] on link "Checkout" at bounding box center [889, 388] width 478 height 34
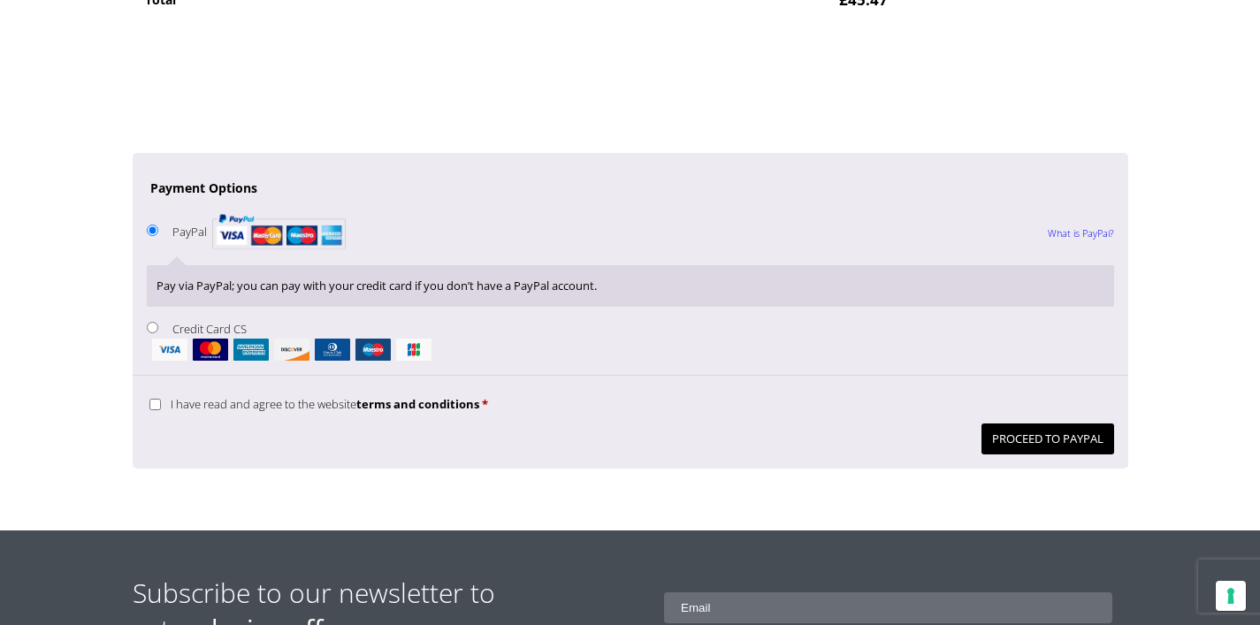
scroll to position [1404, 0]
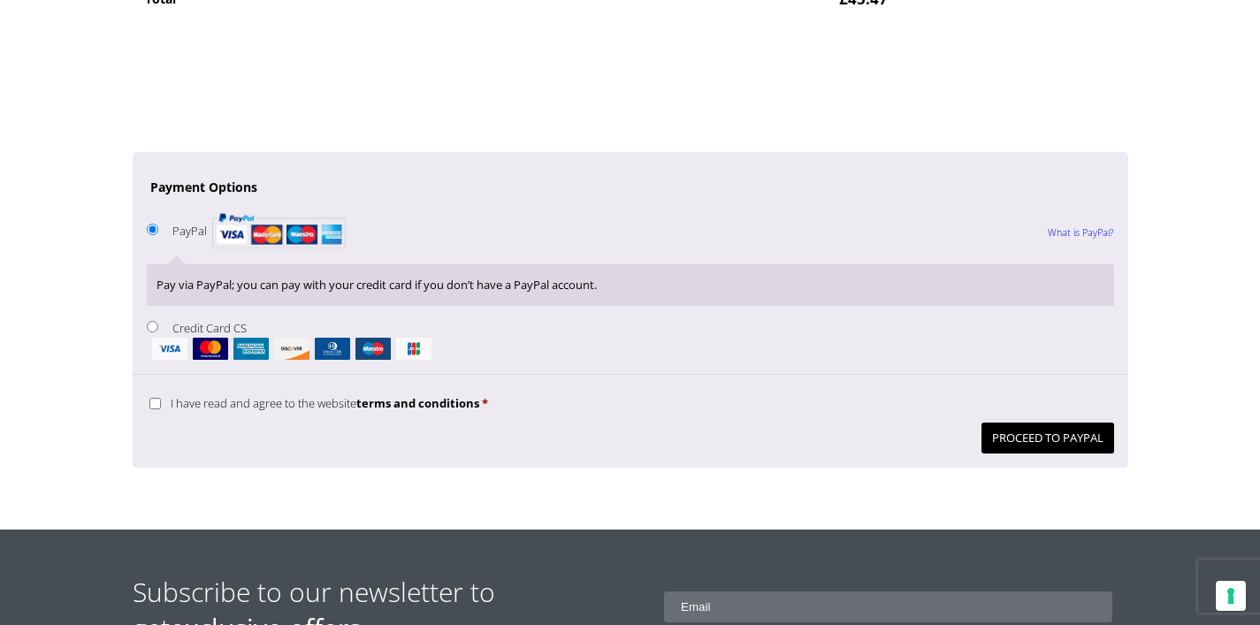
click at [154, 330] on input "Credit Card CS" at bounding box center [152, 326] width 11 height 11
radio input "true"
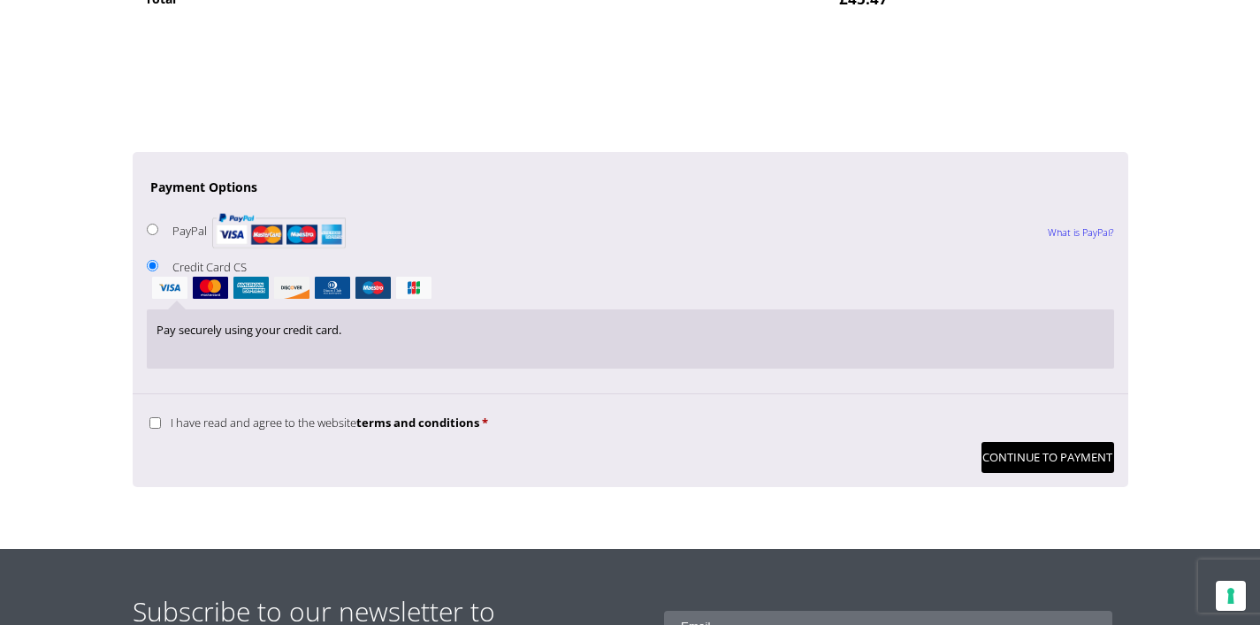
click at [154, 264] on input "Credit Card CS" at bounding box center [152, 265] width 11 height 11
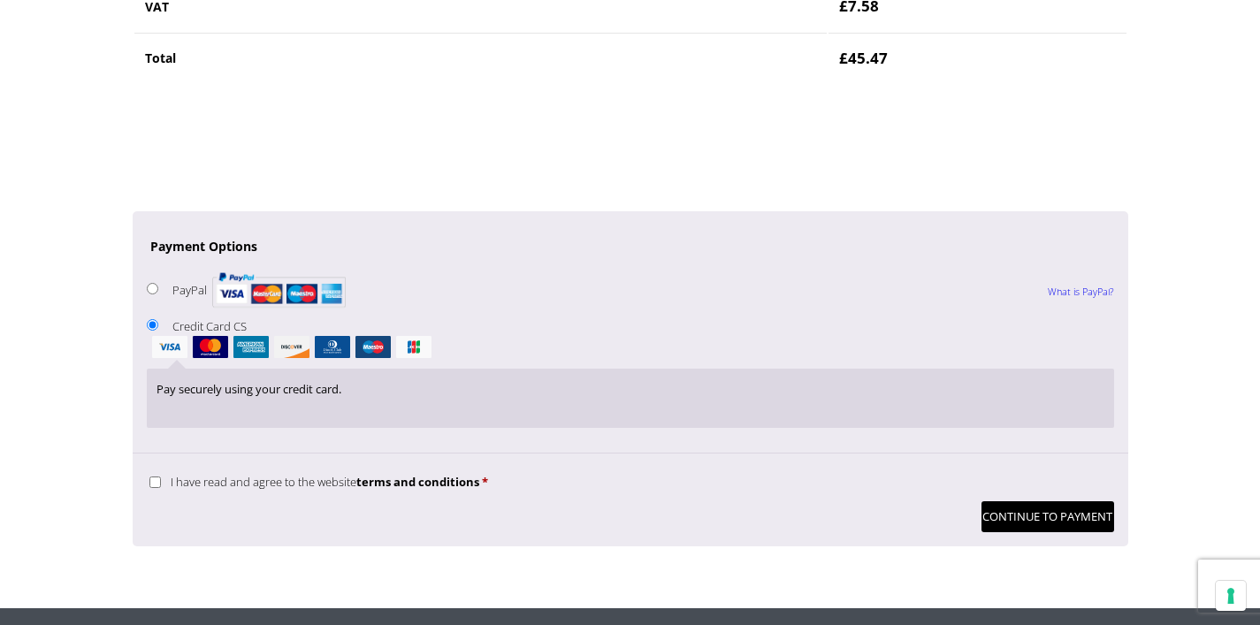
scroll to position [1342, 0]
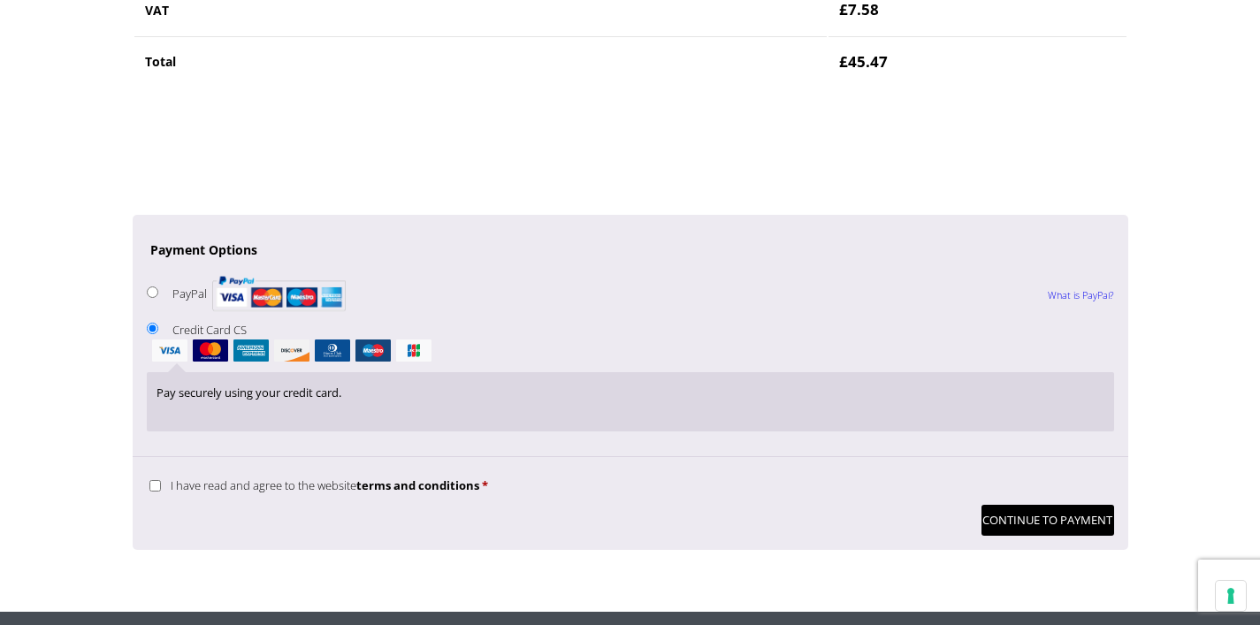
click at [148, 325] on input "Credit Card CS" at bounding box center [152, 328] width 11 height 11
click at [546, 314] on li "PayPal What is PayPal? Pay via PayPal; you can pay with your credit card if you…" at bounding box center [631, 295] width 968 height 46
click at [532, 325] on li "Credit Card CS Pay securely using your credit card." at bounding box center [631, 380] width 968 height 124
click at [153, 289] on input "PayPal What is PayPal?" at bounding box center [152, 292] width 11 height 11
radio input "true"
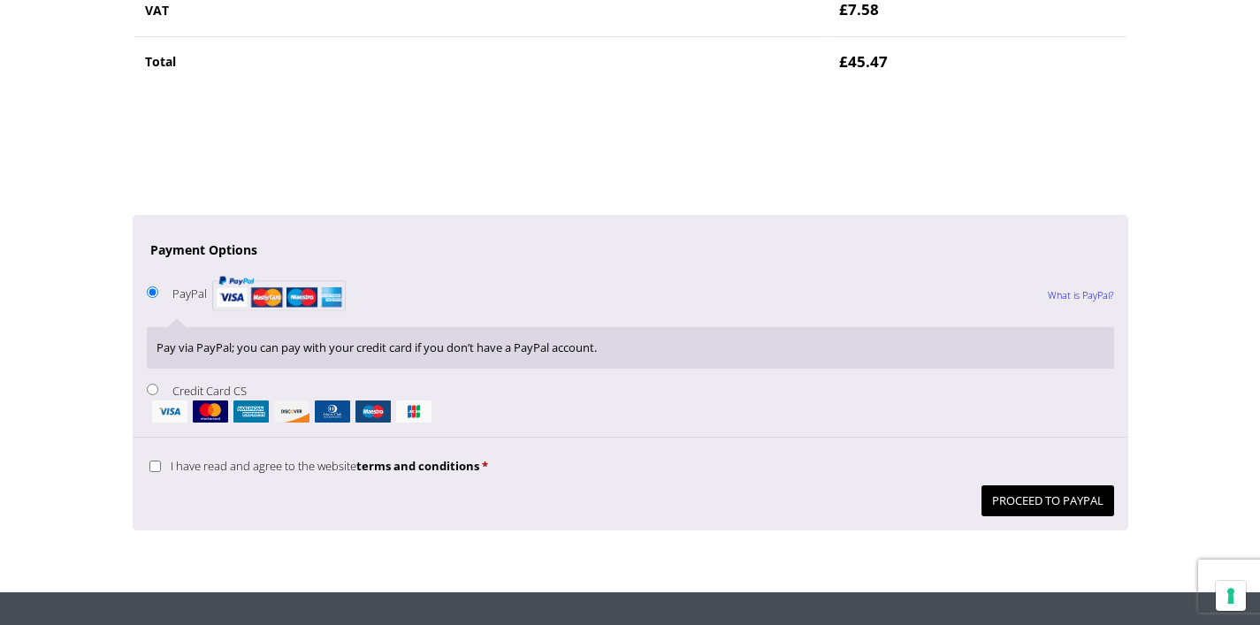
click at [152, 388] on input "Credit Card CS" at bounding box center [152, 389] width 11 height 11
radio input "true"
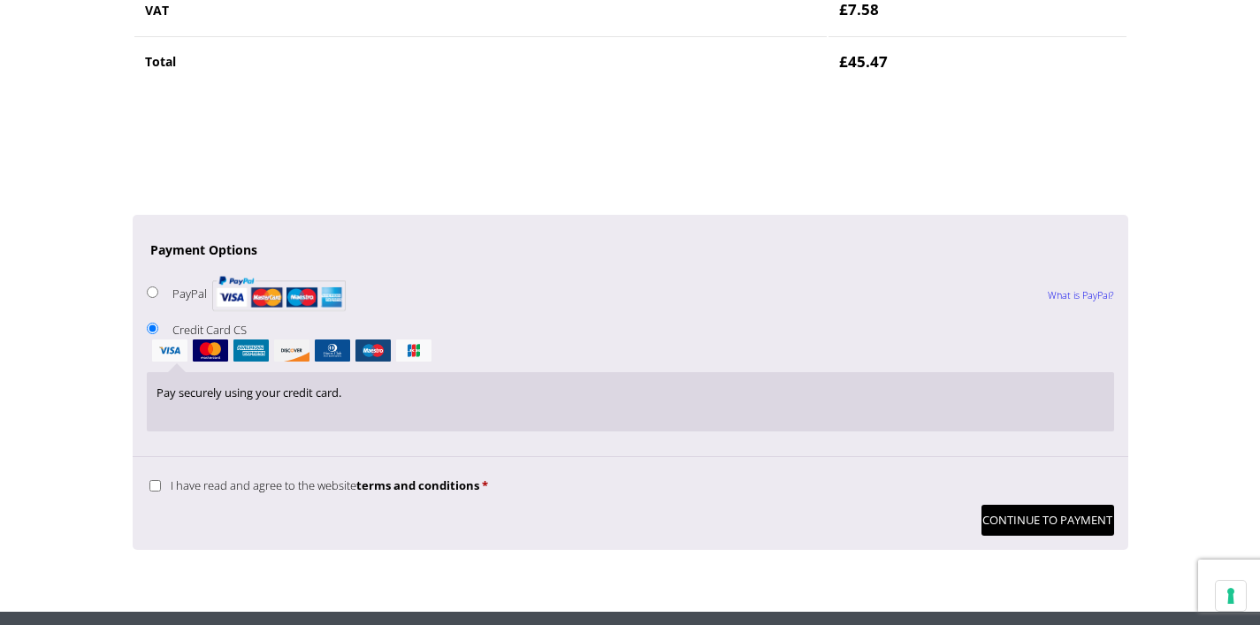
click at [156, 489] on input "I have read and agree to the website terms and conditions *" at bounding box center [154, 485] width 11 height 11
checkbox input "true"
click at [1013, 519] on button "Continue to Payment" at bounding box center [1048, 520] width 133 height 31
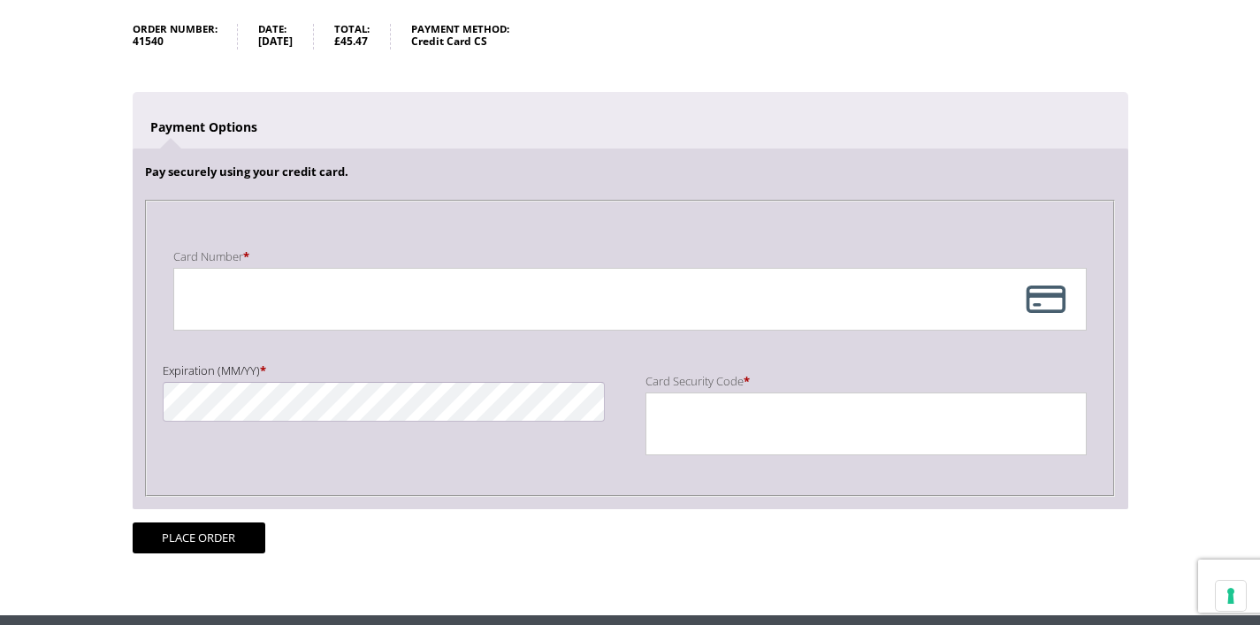
scroll to position [274, 0]
click at [378, 321] on div "Payment Info" at bounding box center [630, 299] width 914 height 63
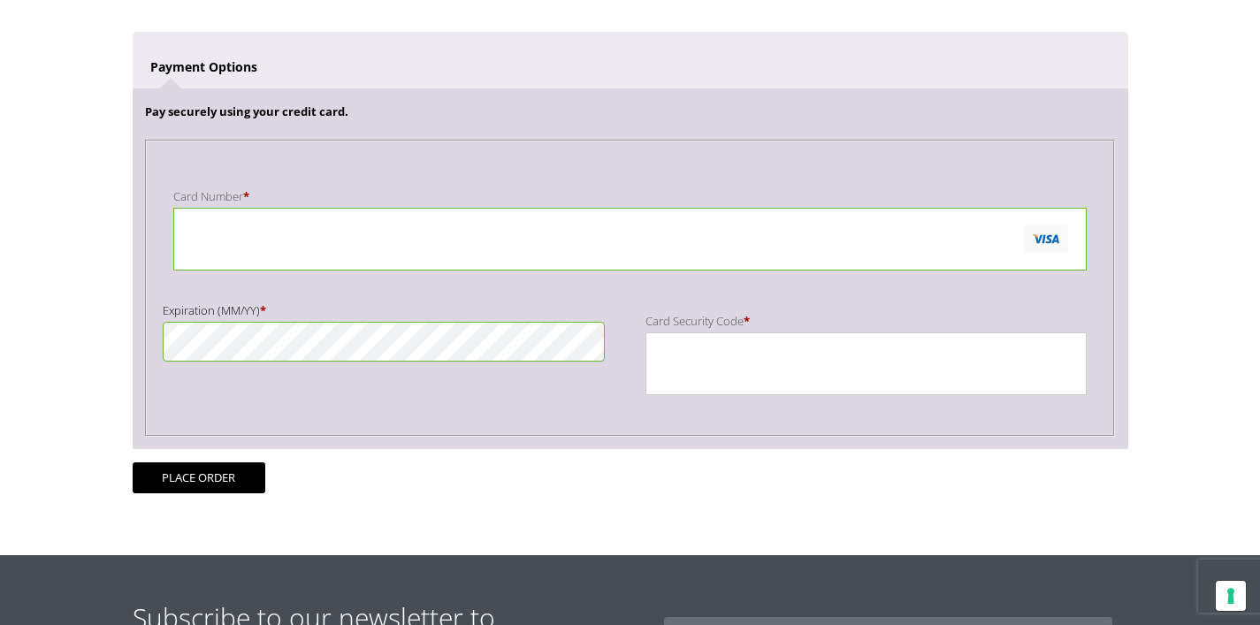
scroll to position [340, 0]
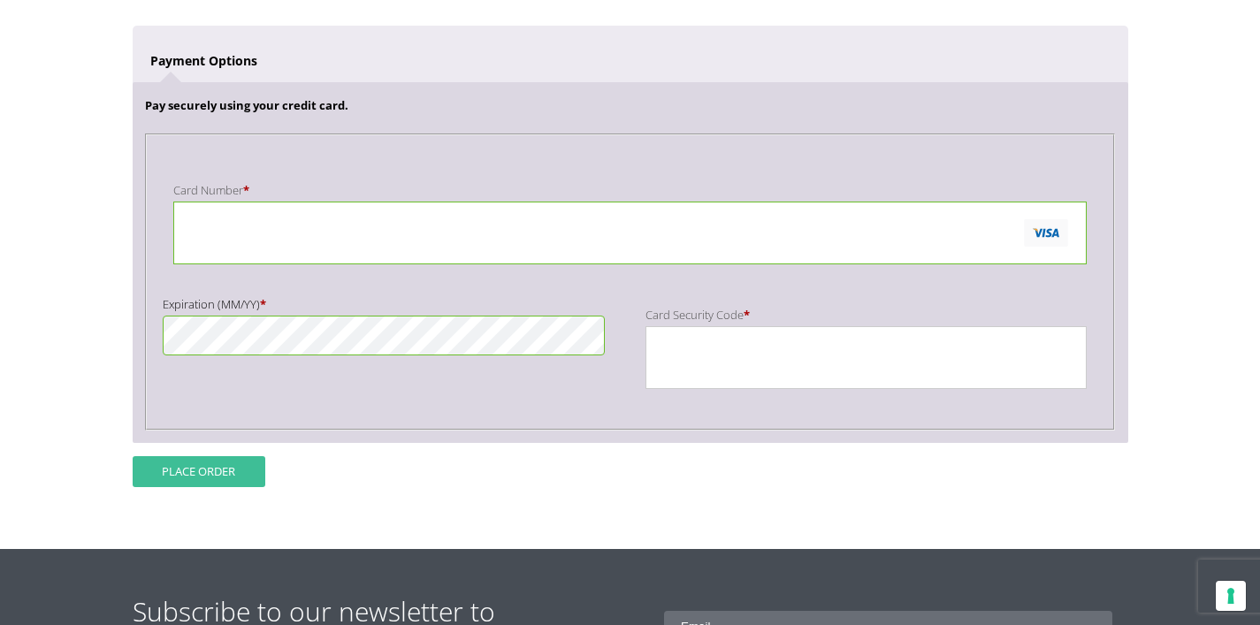
click at [227, 472] on button "Place order" at bounding box center [199, 471] width 133 height 31
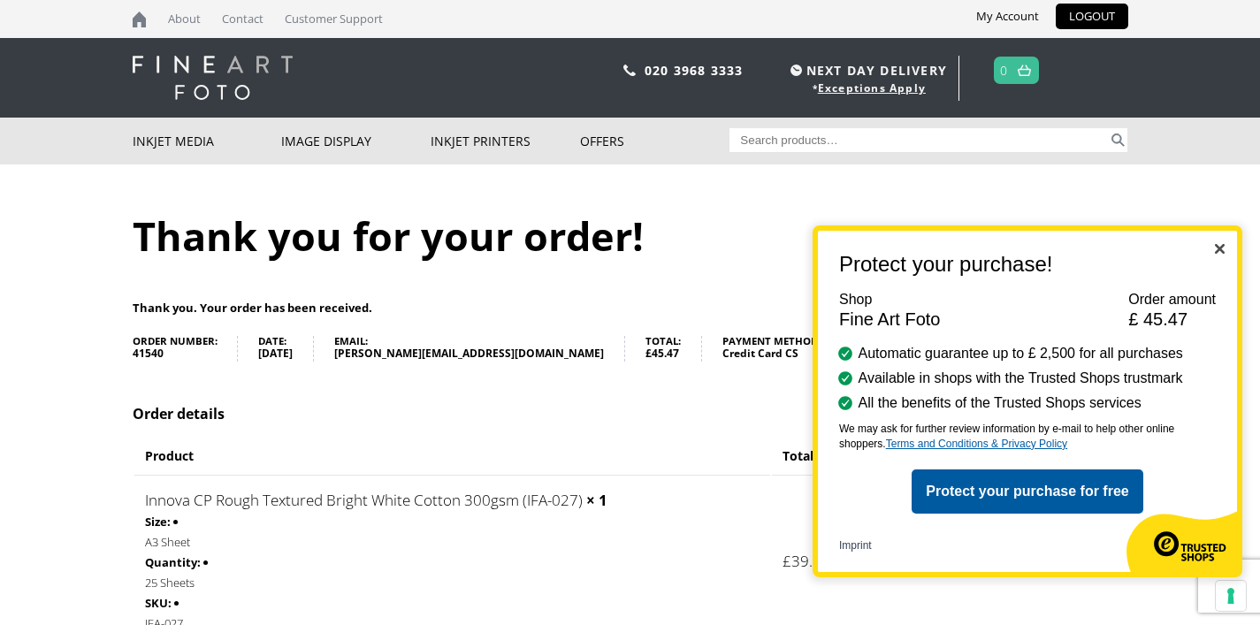
click at [1219, 249] on img "Close" at bounding box center [1220, 249] width 10 height 10
